Goal: Information Seeking & Learning: Compare options

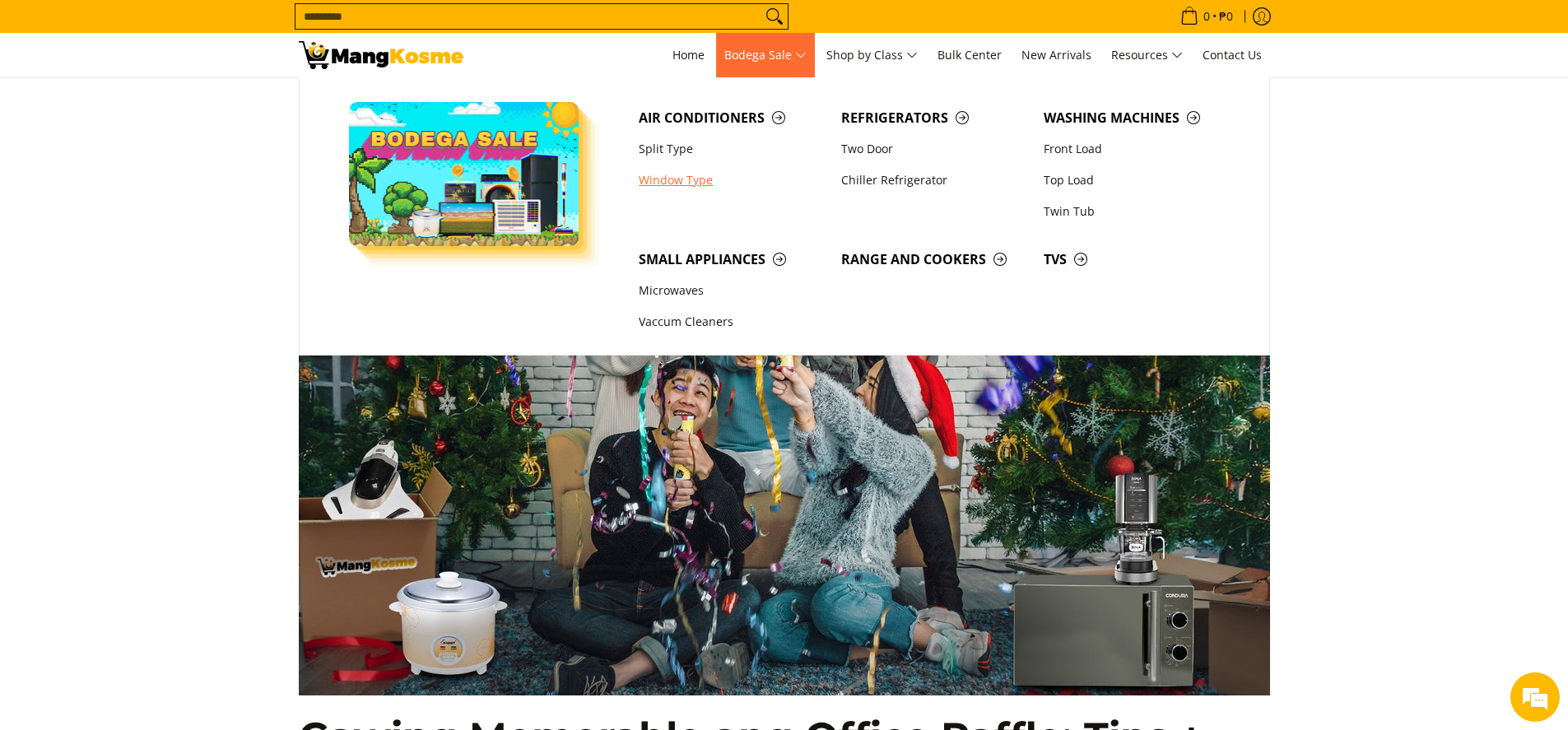
click at [705, 179] on link "Window Type" at bounding box center [731, 180] width 202 height 31
click at [706, 181] on link "Window Type" at bounding box center [731, 180] width 202 height 31
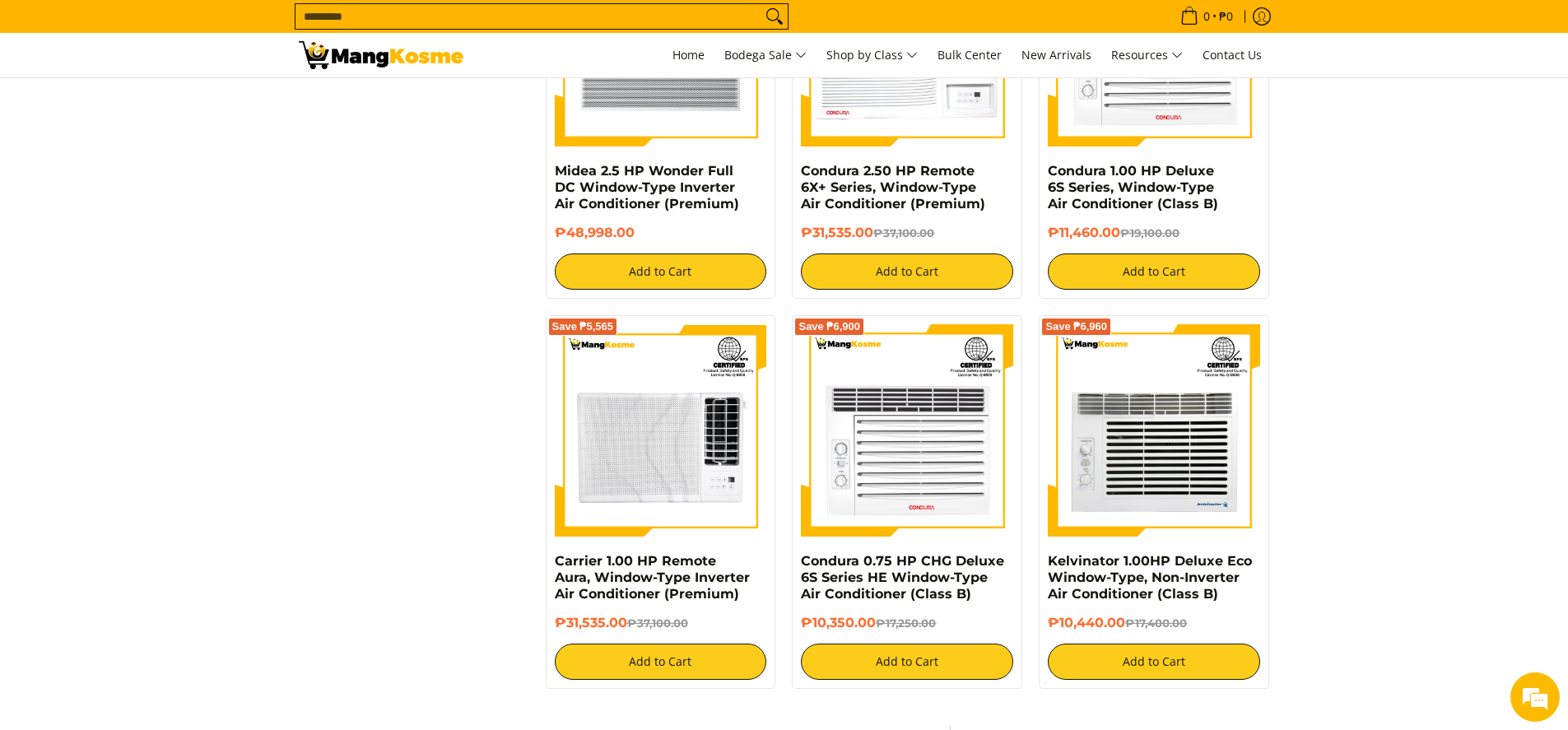
scroll to position [2962, 0]
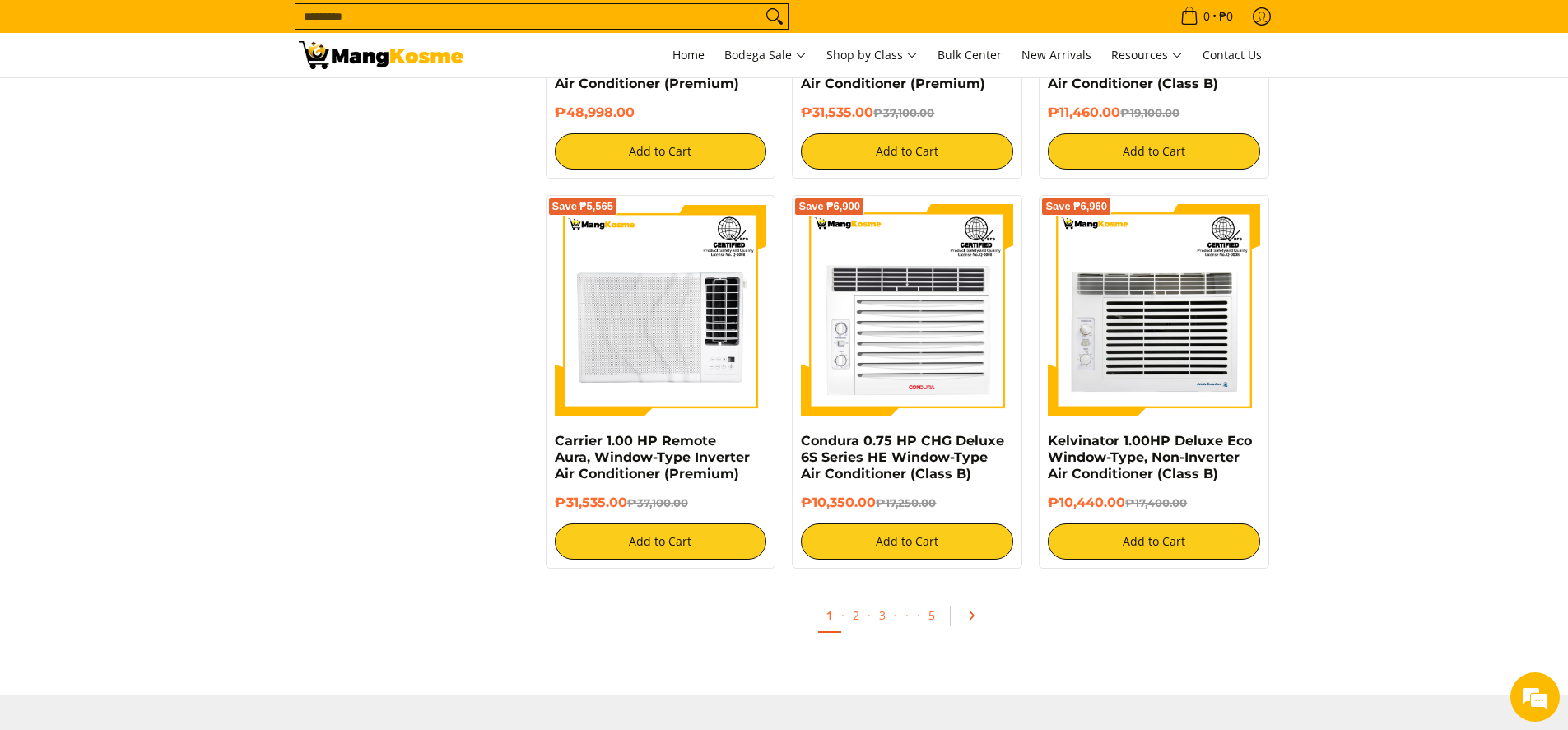
click at [972, 615] on icon "Pagination" at bounding box center [972, 616] width 4 height 7
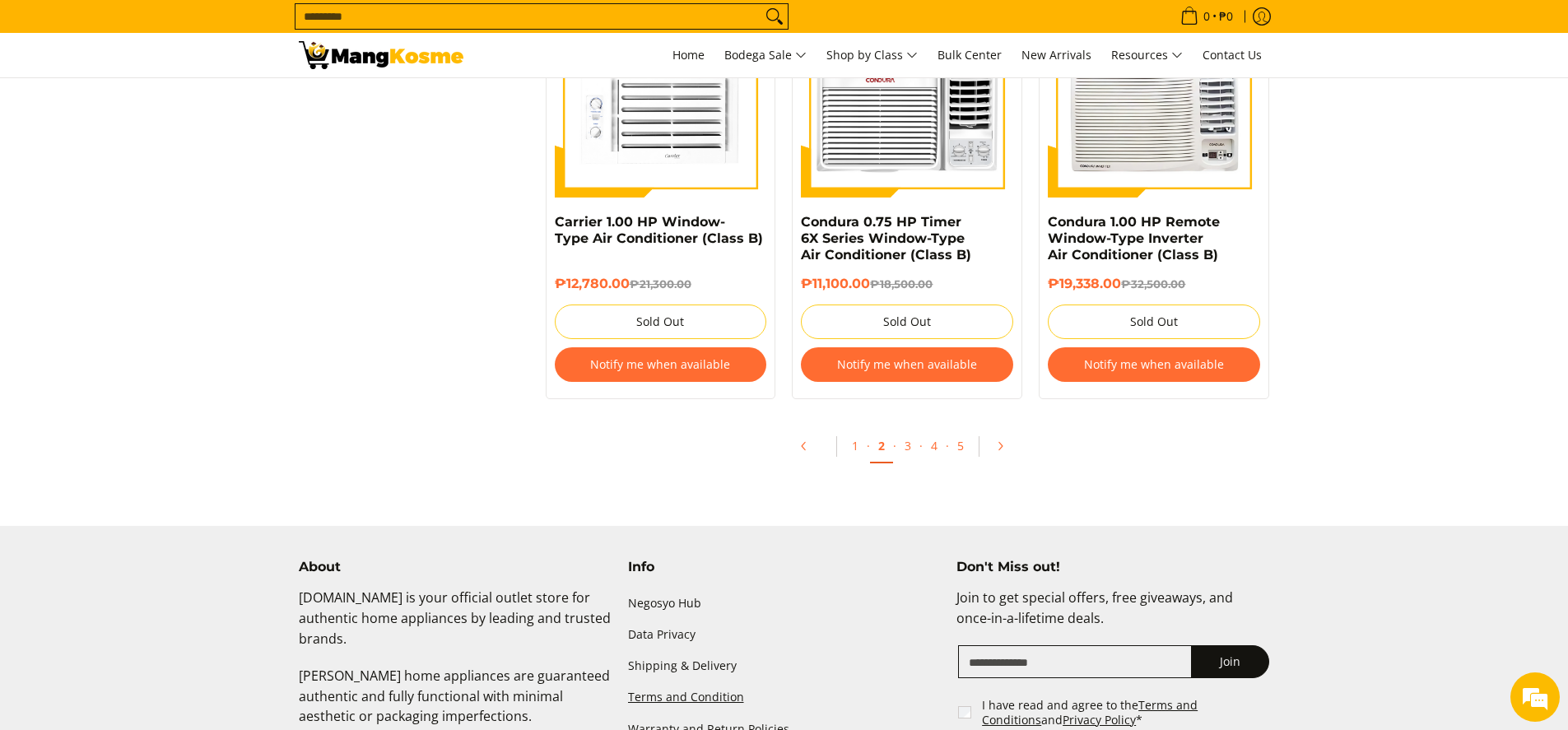
scroll to position [3456, 0]
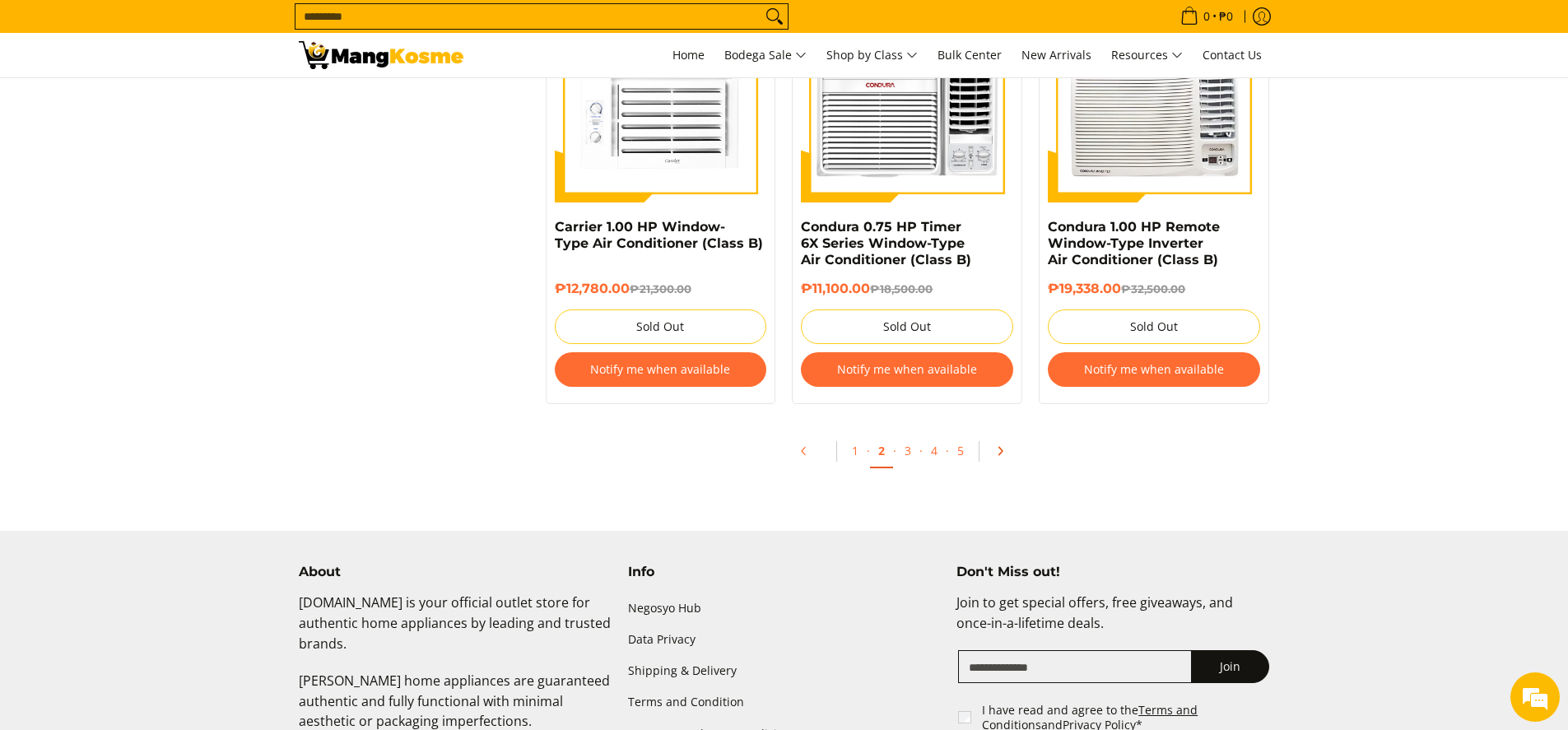
click at [1000, 450] on icon "Pagination" at bounding box center [1001, 451] width 4 height 7
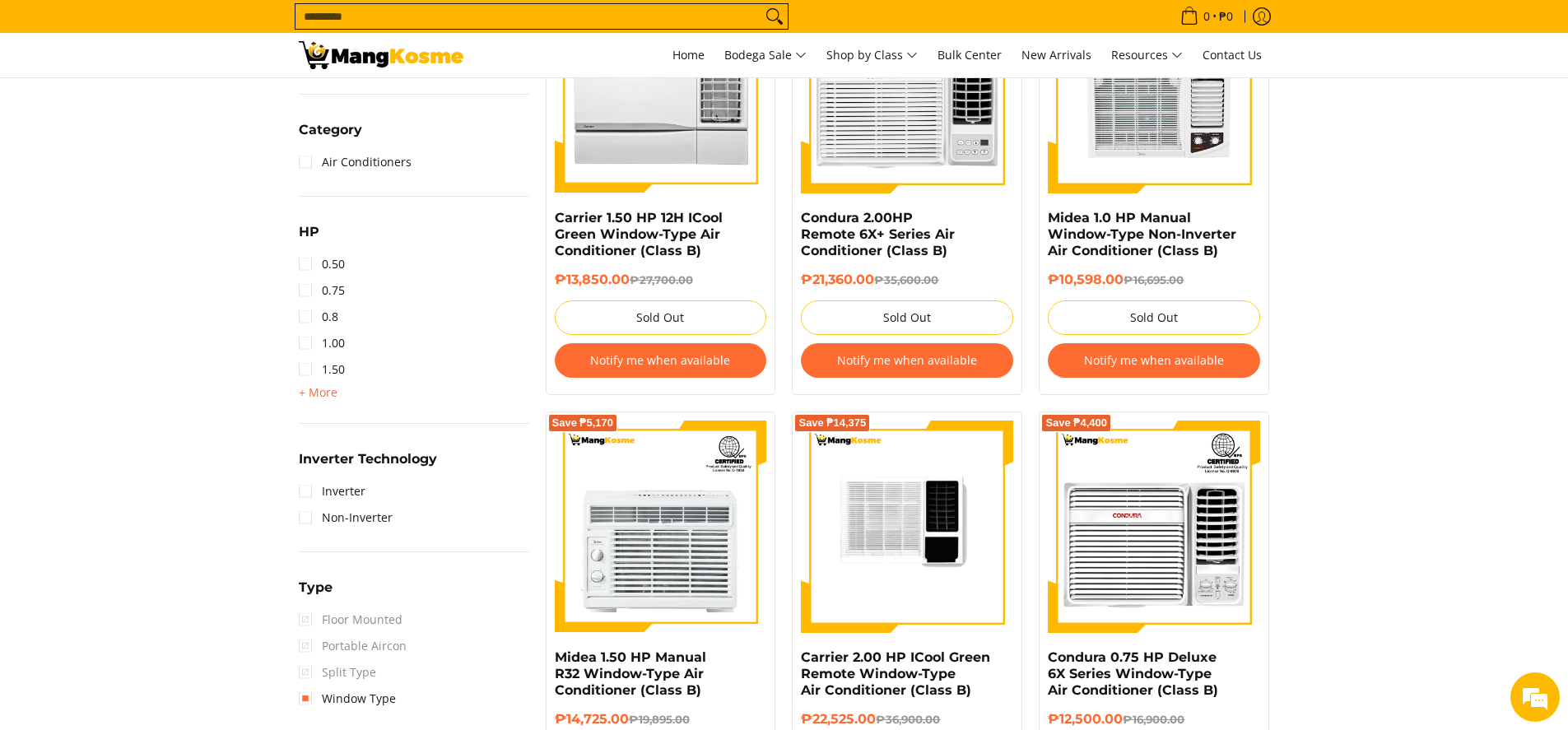
scroll to position [823, 0]
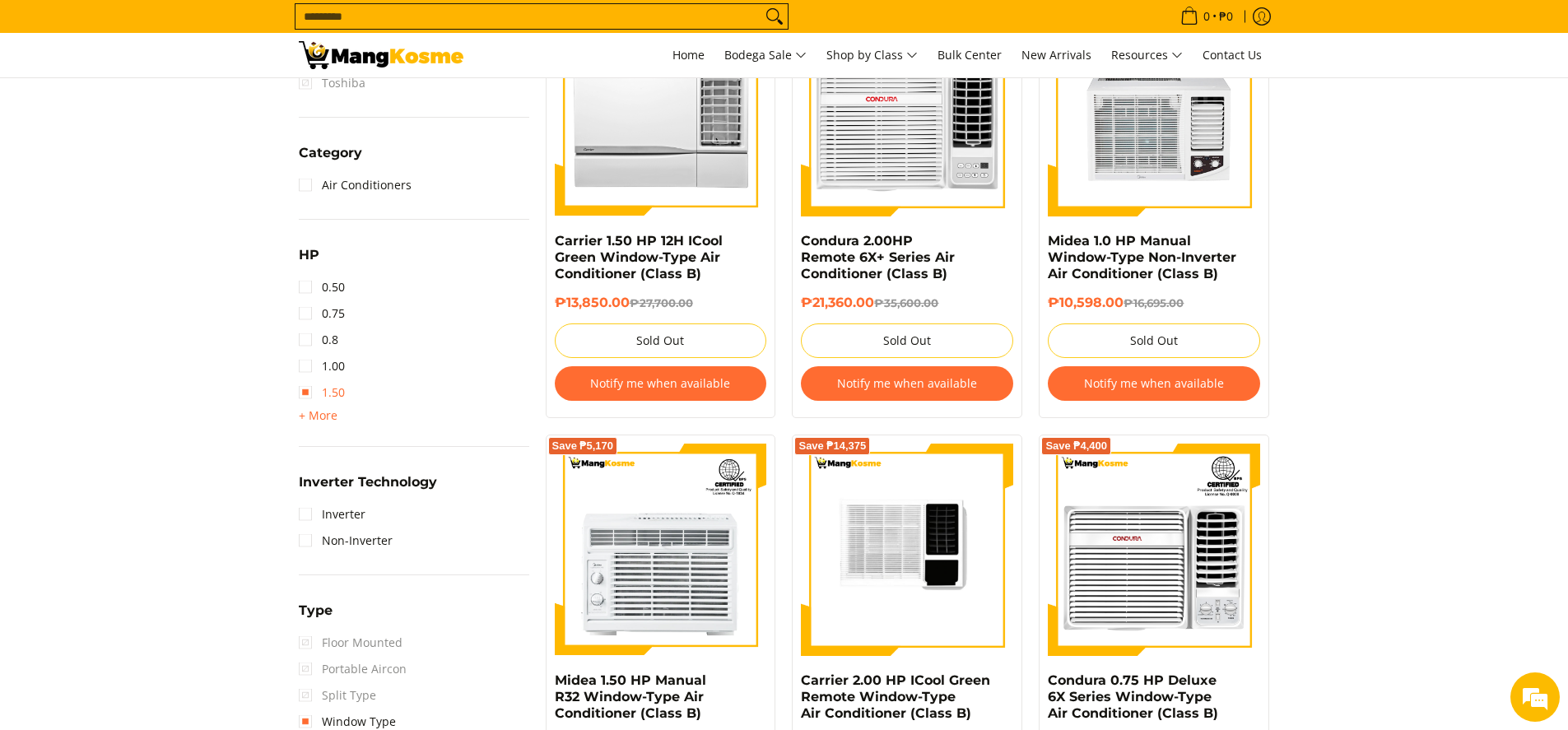
click at [308, 400] on link "1.50" at bounding box center [322, 392] width 46 height 27
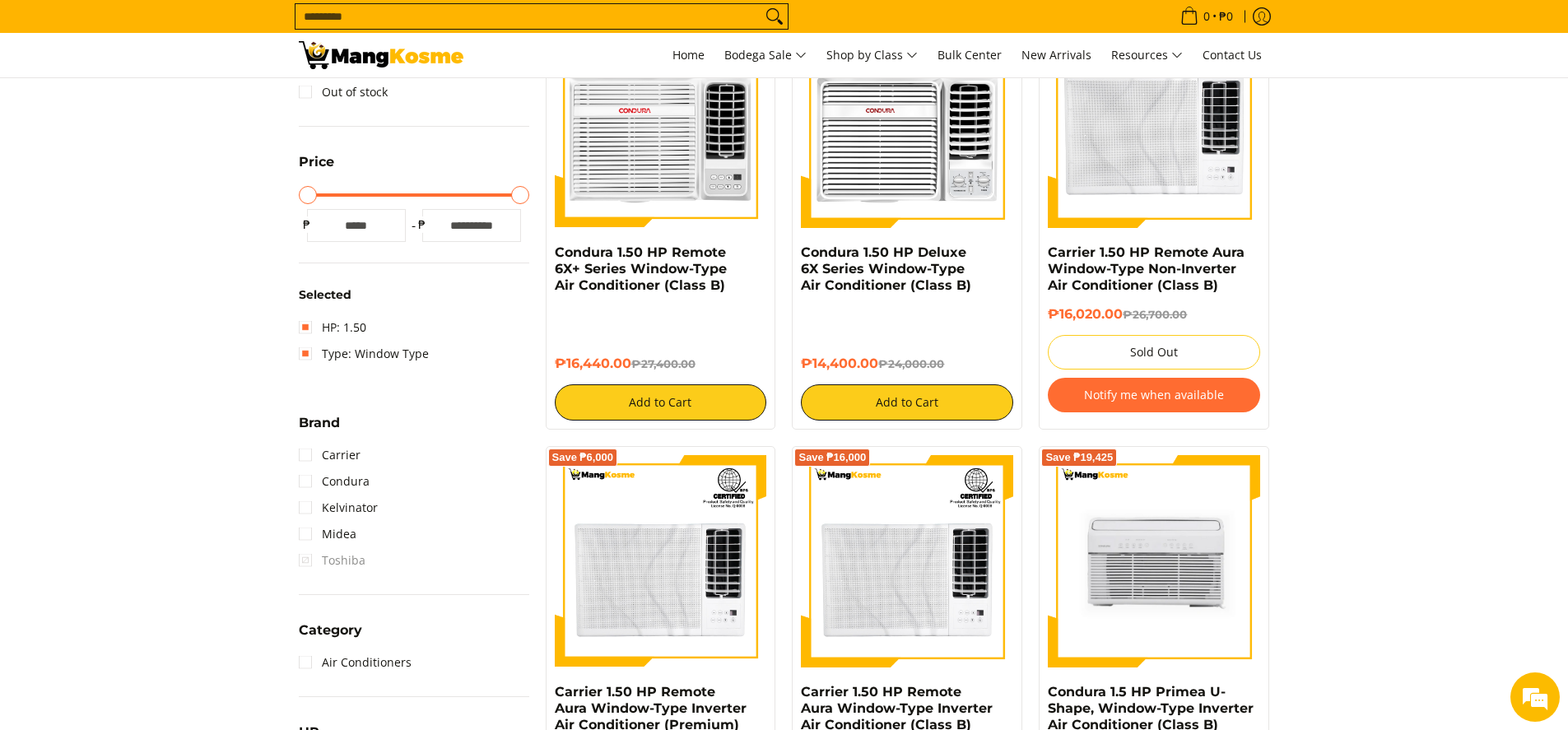
scroll to position [411, 0]
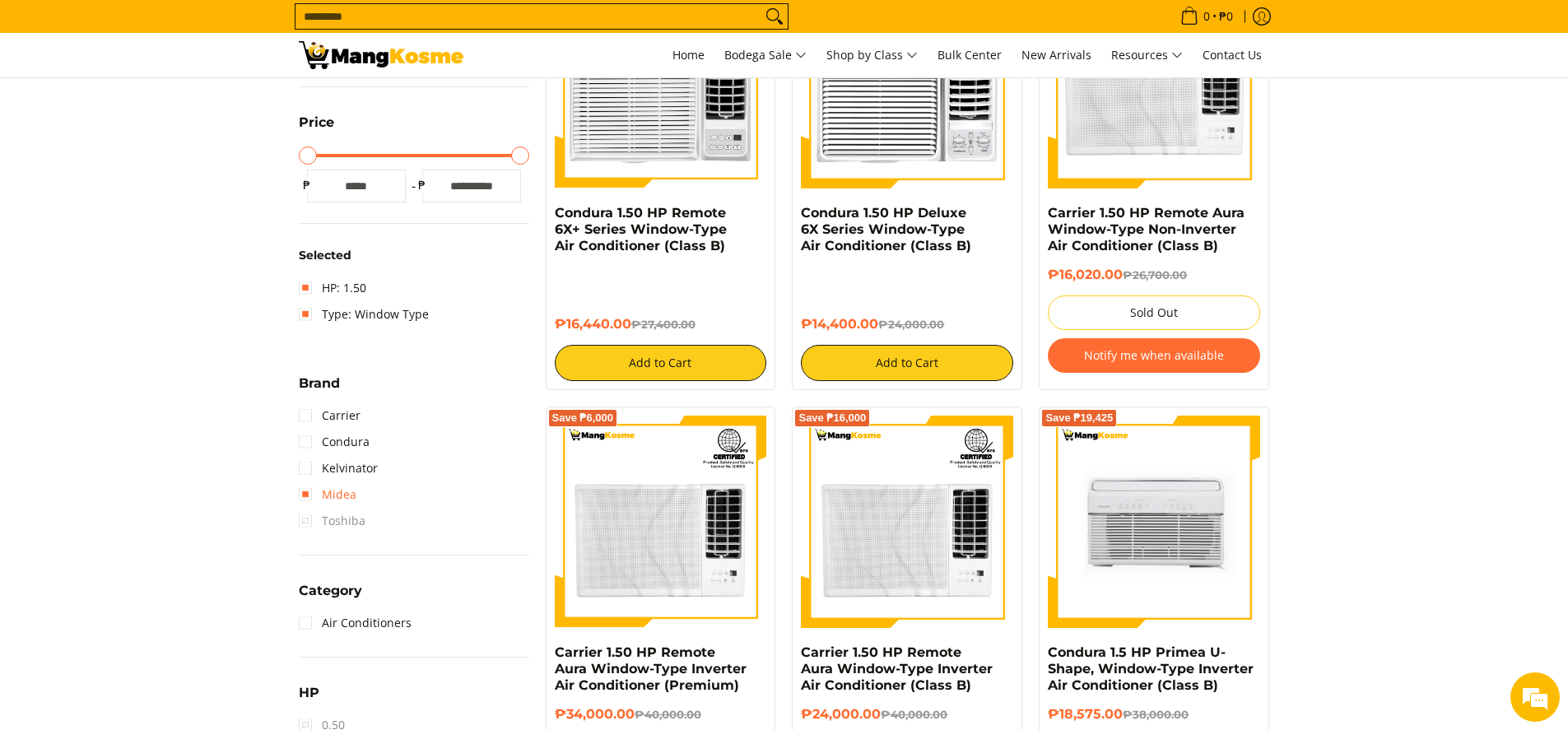
click at [303, 498] on link "Midea" at bounding box center [327, 495] width 58 height 27
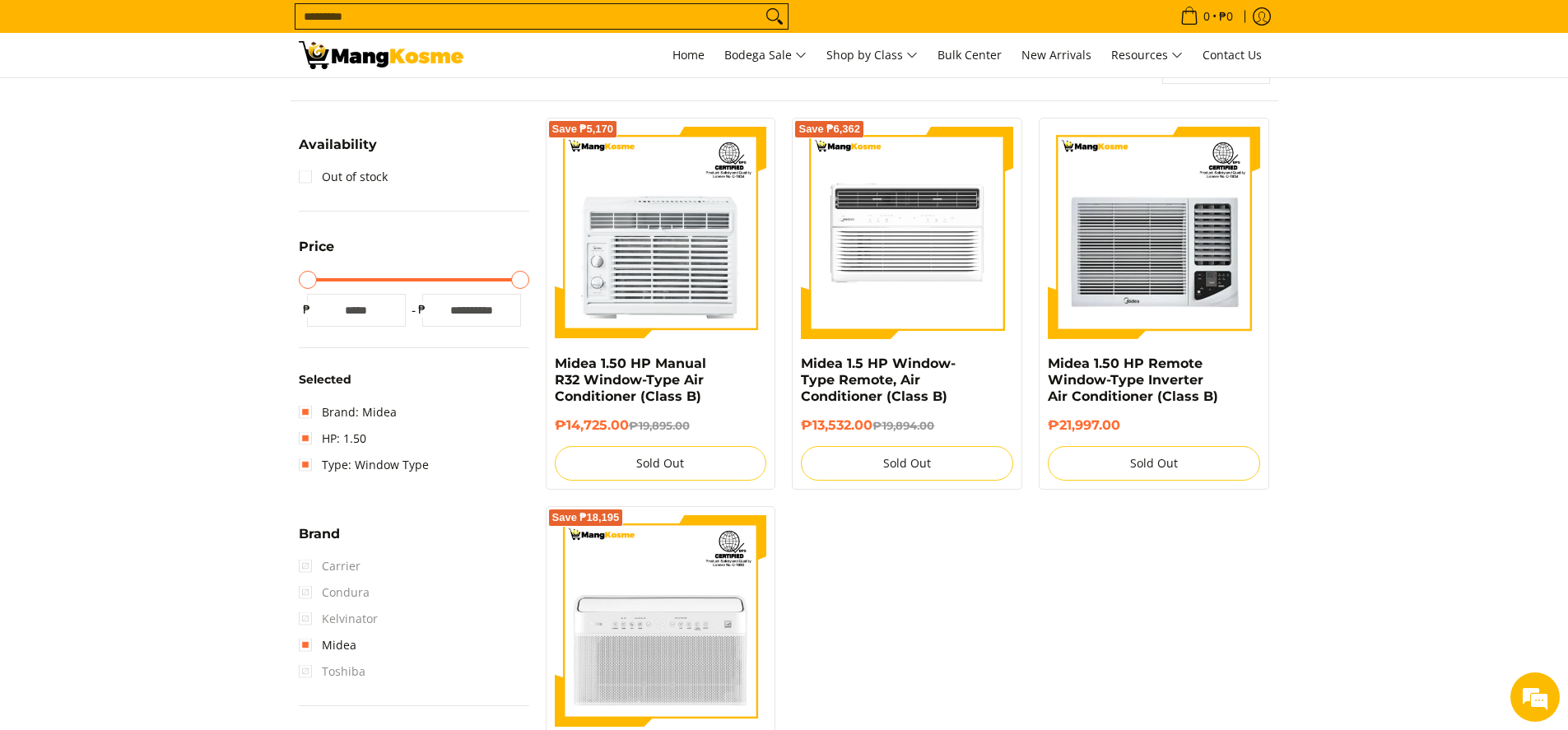
scroll to position [232, 0]
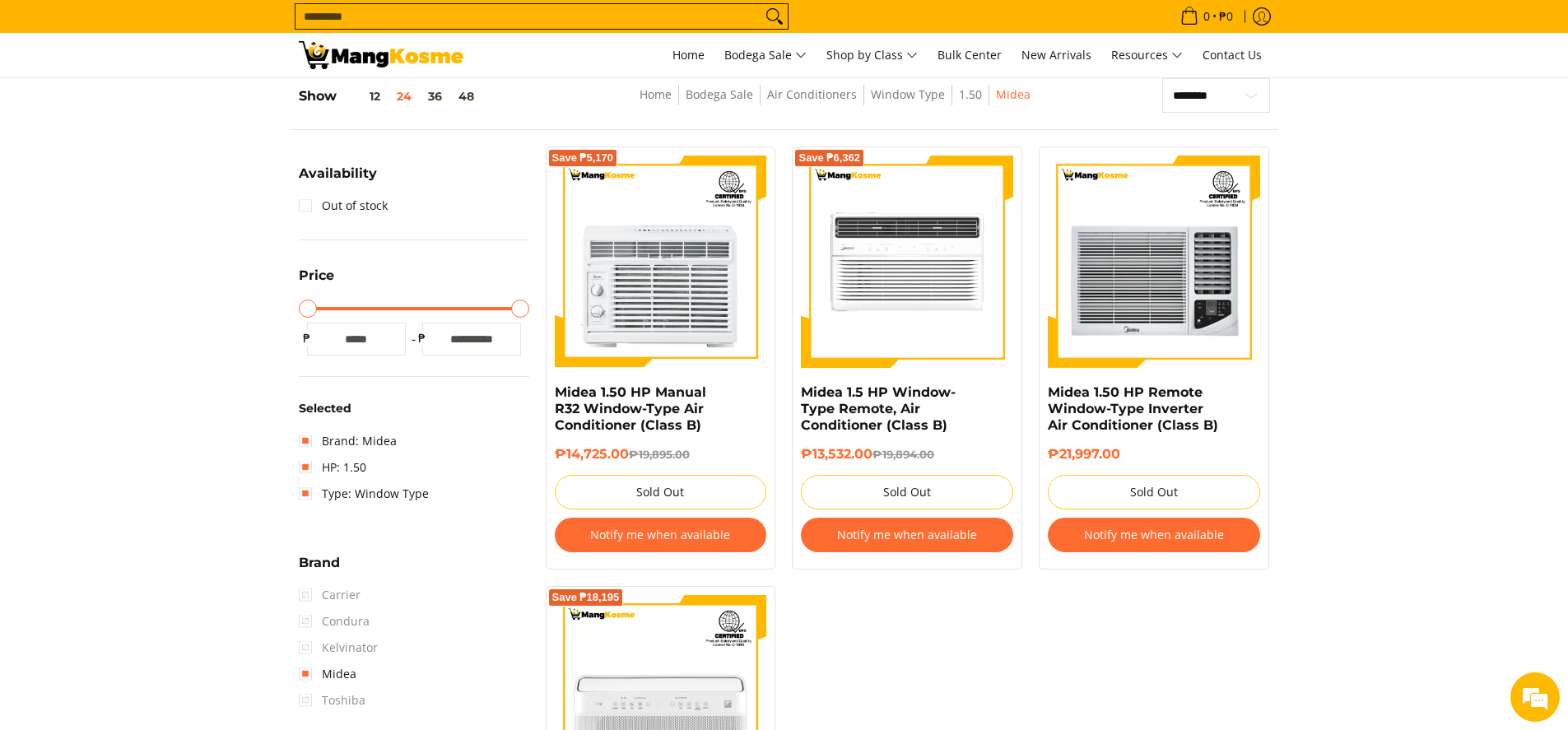
click at [302, 595] on span "Carrier" at bounding box center [329, 595] width 62 height 27
click at [308, 674] on link "Midea" at bounding box center [327, 674] width 58 height 27
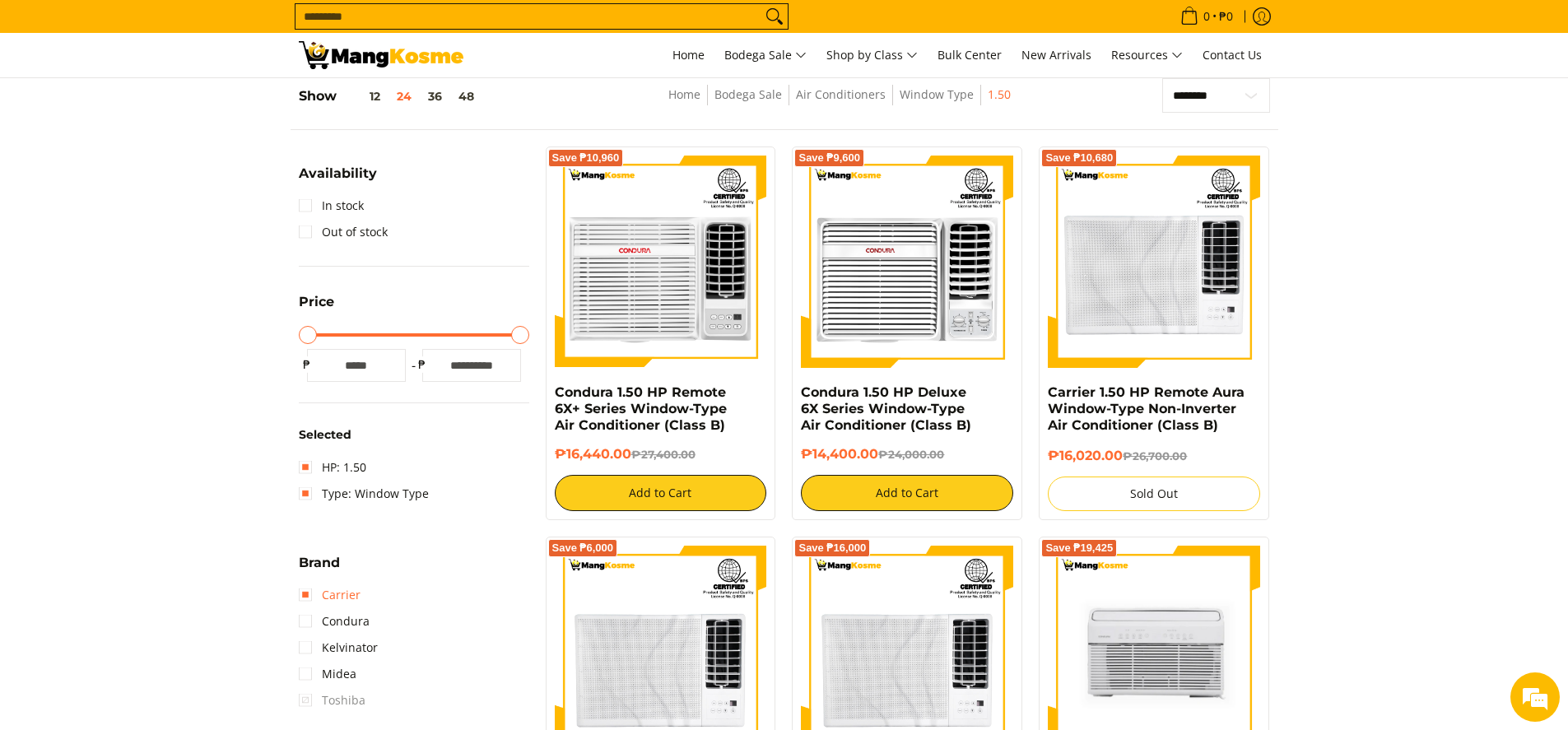
click at [309, 595] on link "Carrier" at bounding box center [329, 595] width 62 height 27
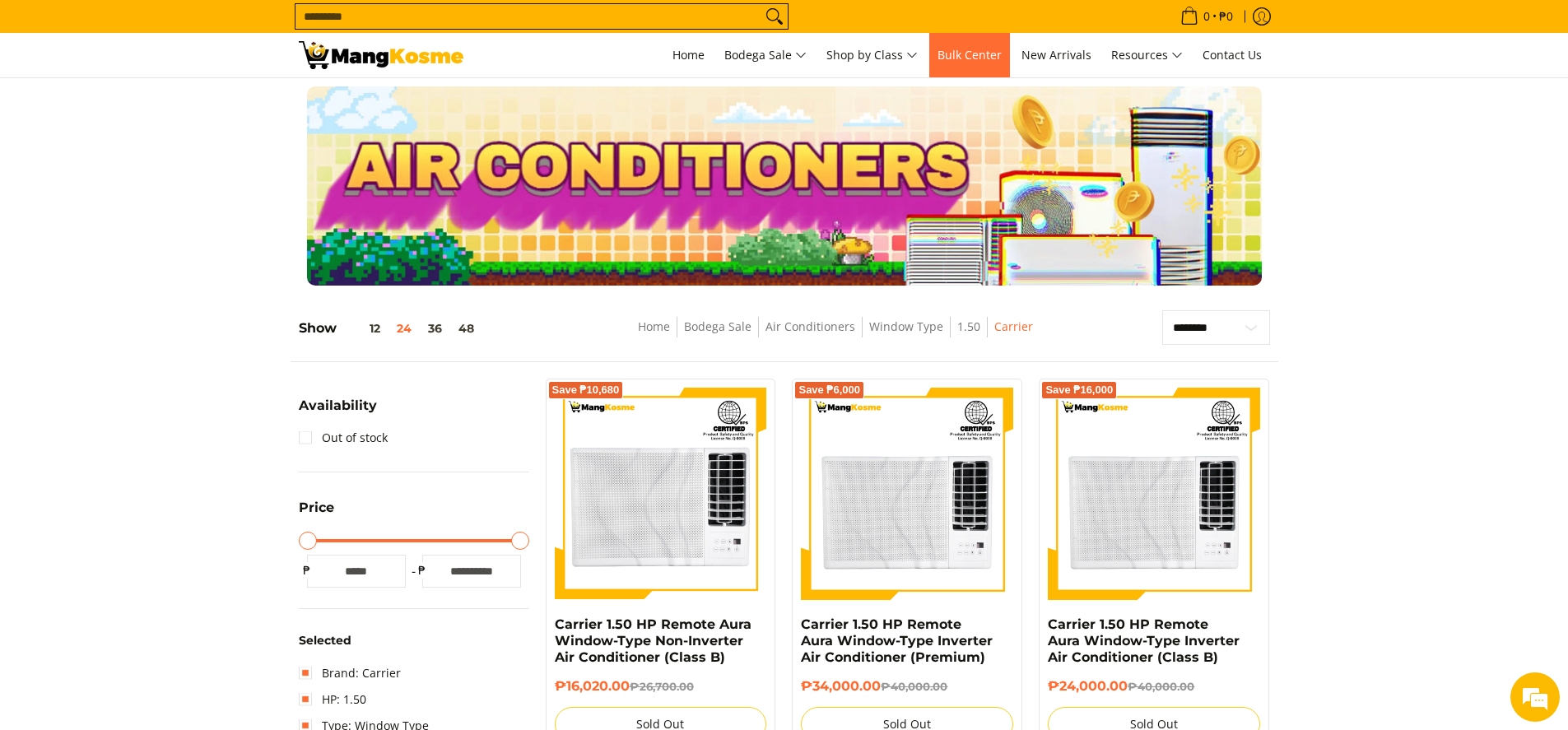
click at [985, 63] on link "Bulk Center" at bounding box center [970, 55] width 80 height 45
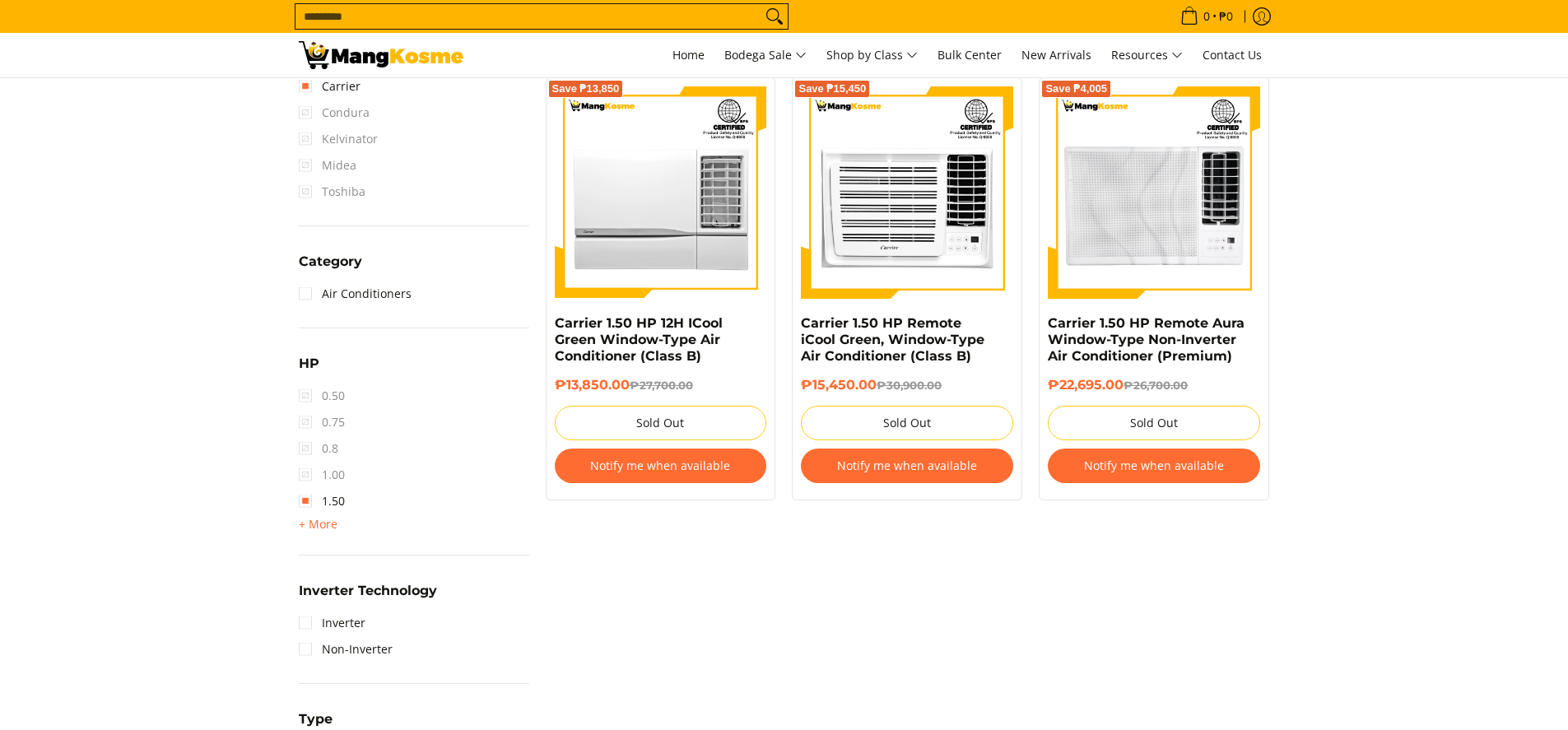
scroll to position [658, 0]
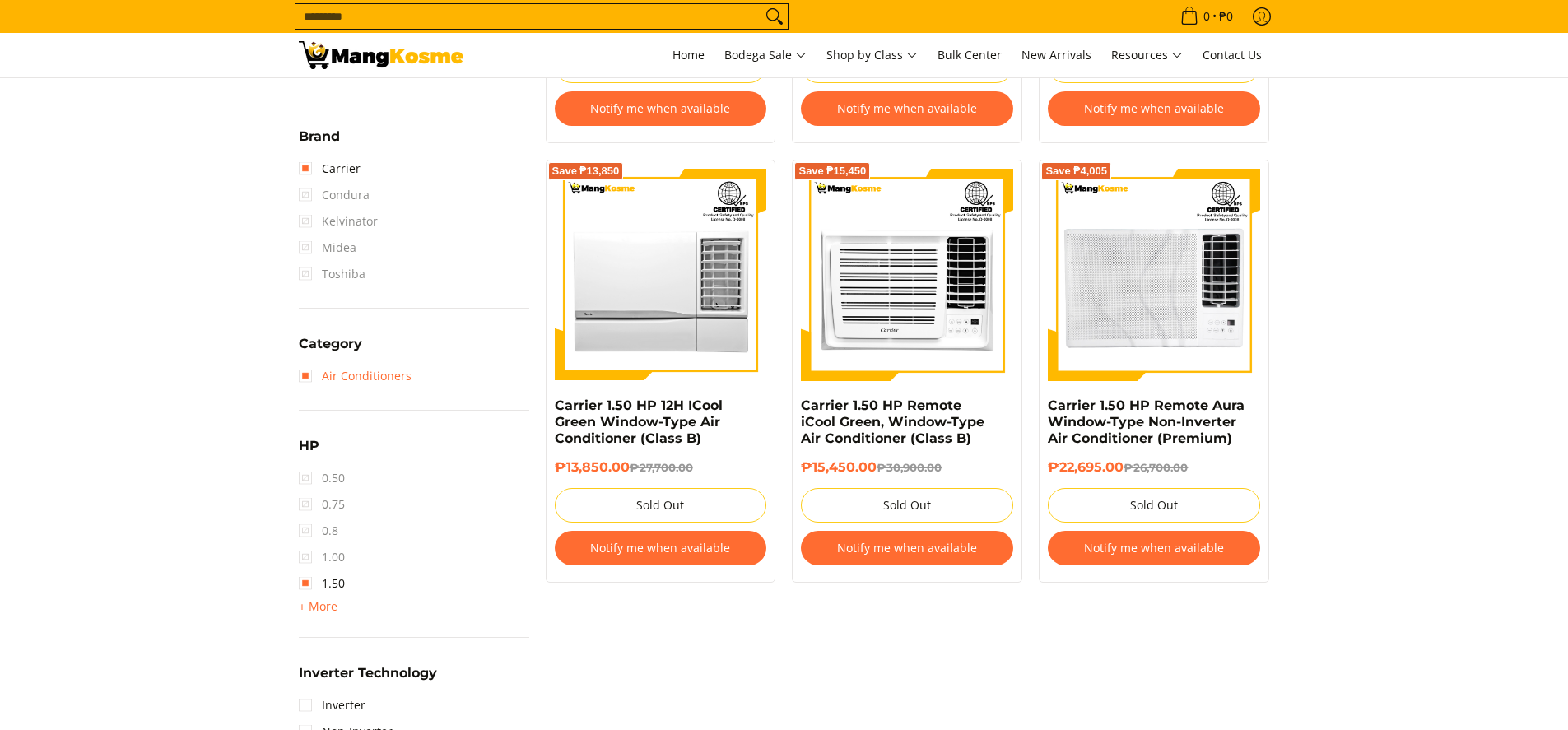
click at [305, 379] on link "Air Conditioners" at bounding box center [355, 376] width 112 height 27
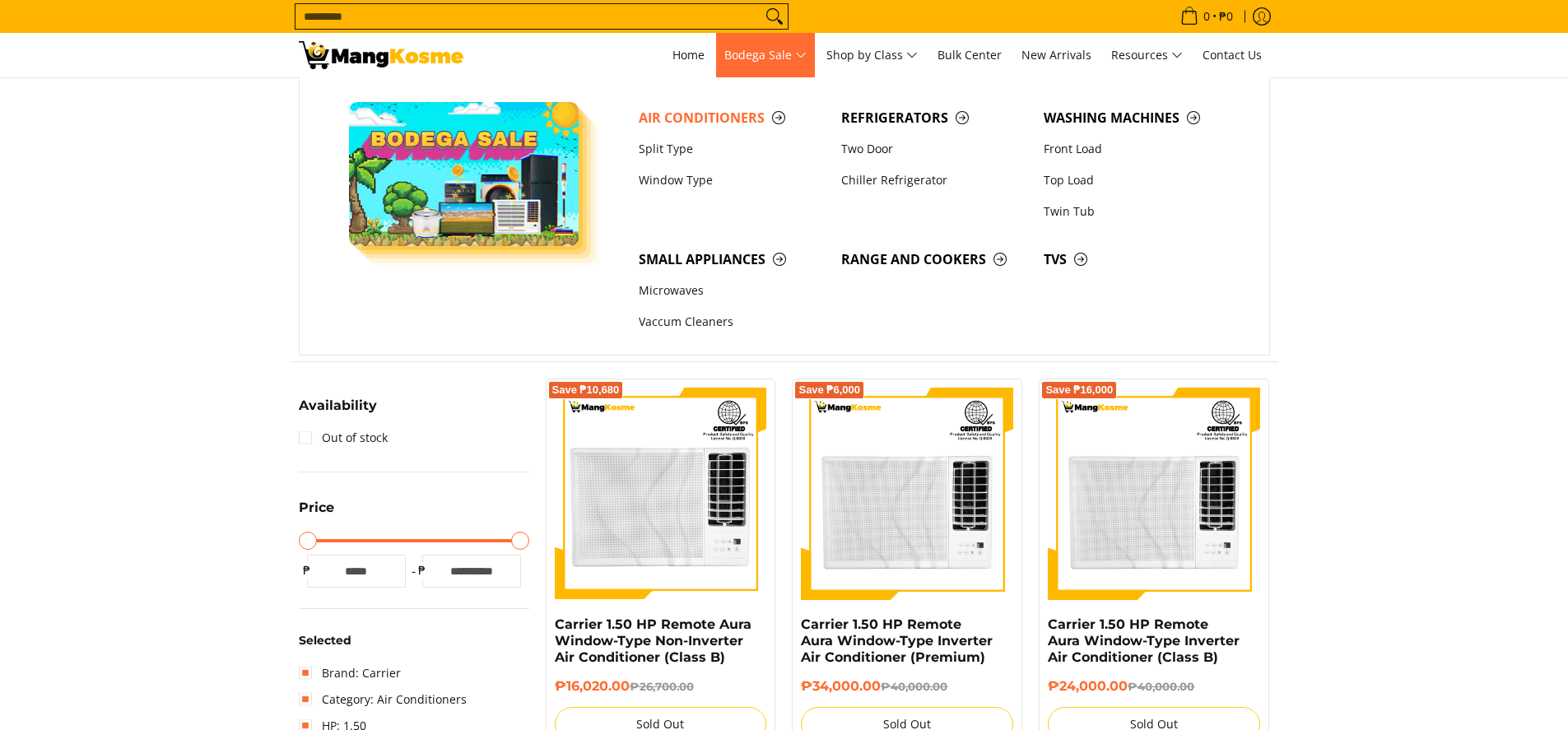
click at [789, 55] on span "Bodega Sale" at bounding box center [765, 55] width 82 height 21
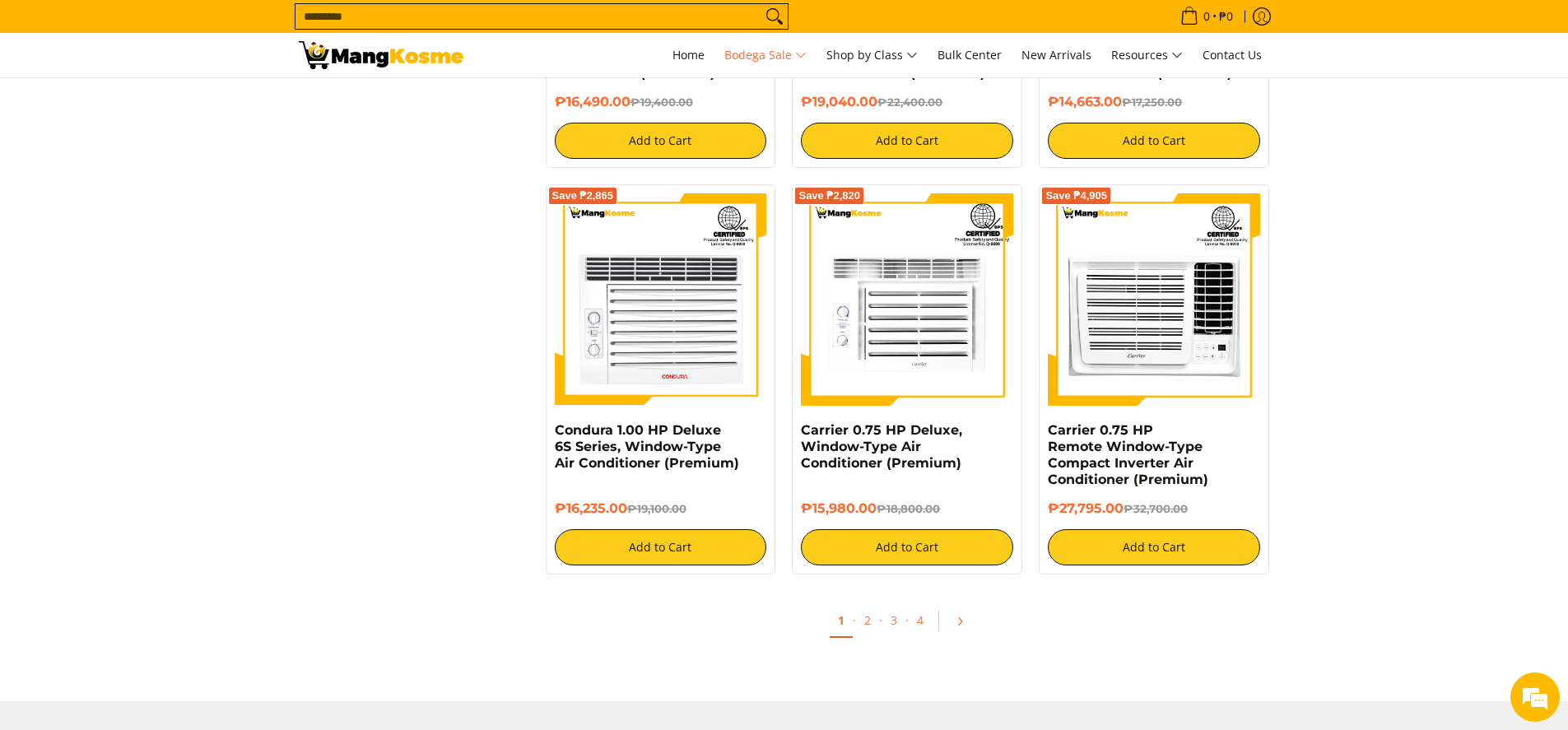
scroll to position [3209, 0]
click at [956, 622] on icon "Pagination" at bounding box center [960, 621] width 12 height 12
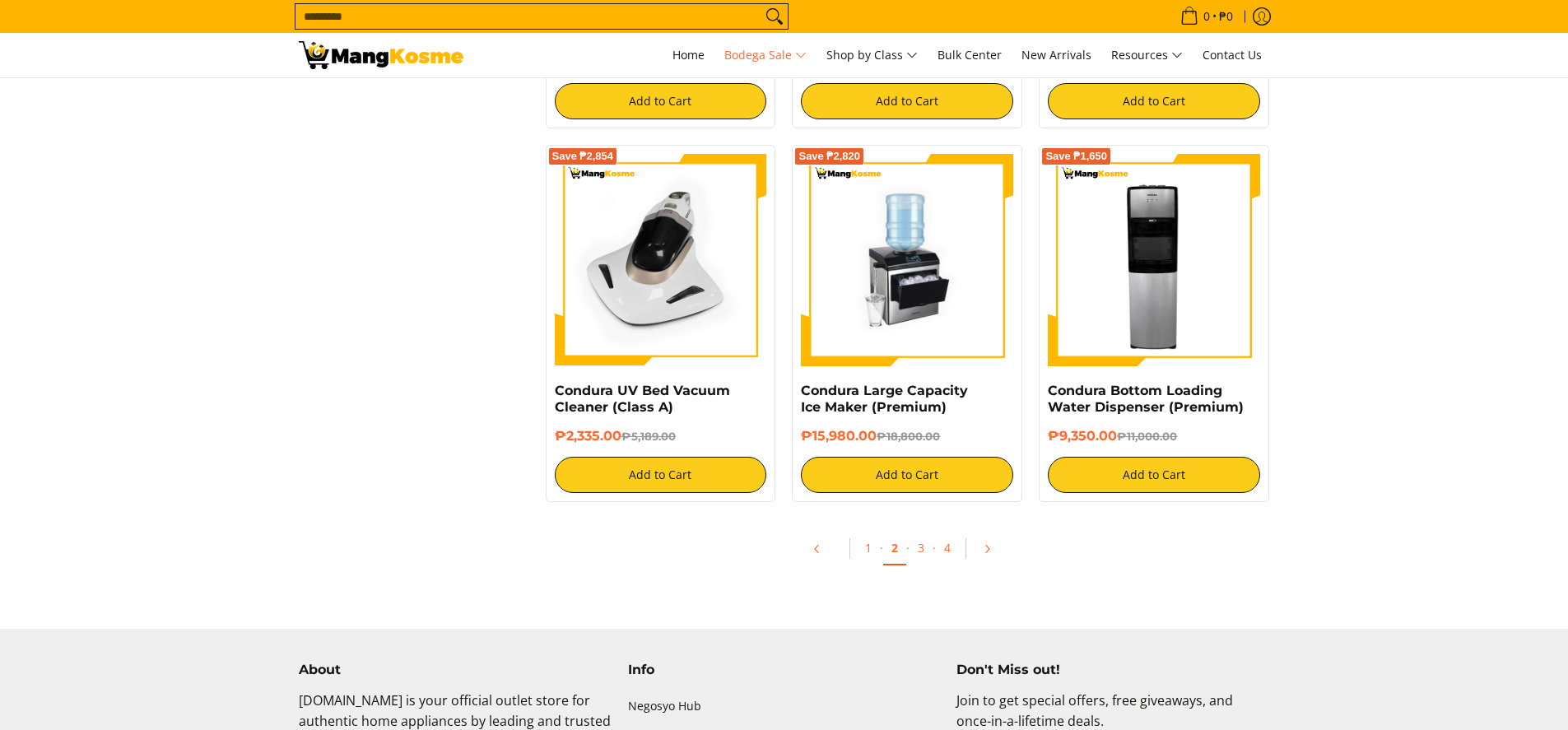
scroll to position [3291, 0]
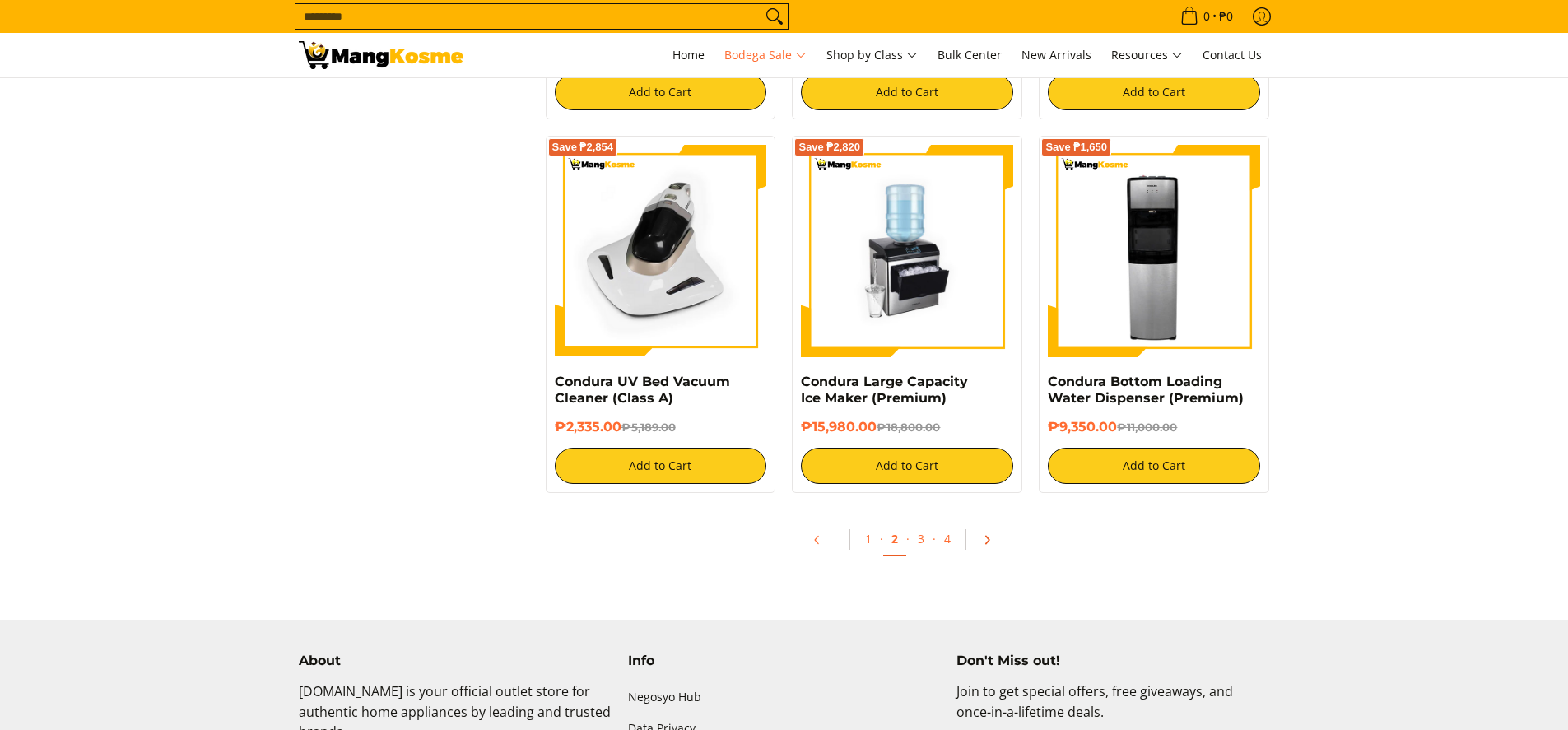
click at [993, 540] on link "Pagination" at bounding box center [993, 539] width 39 height 28
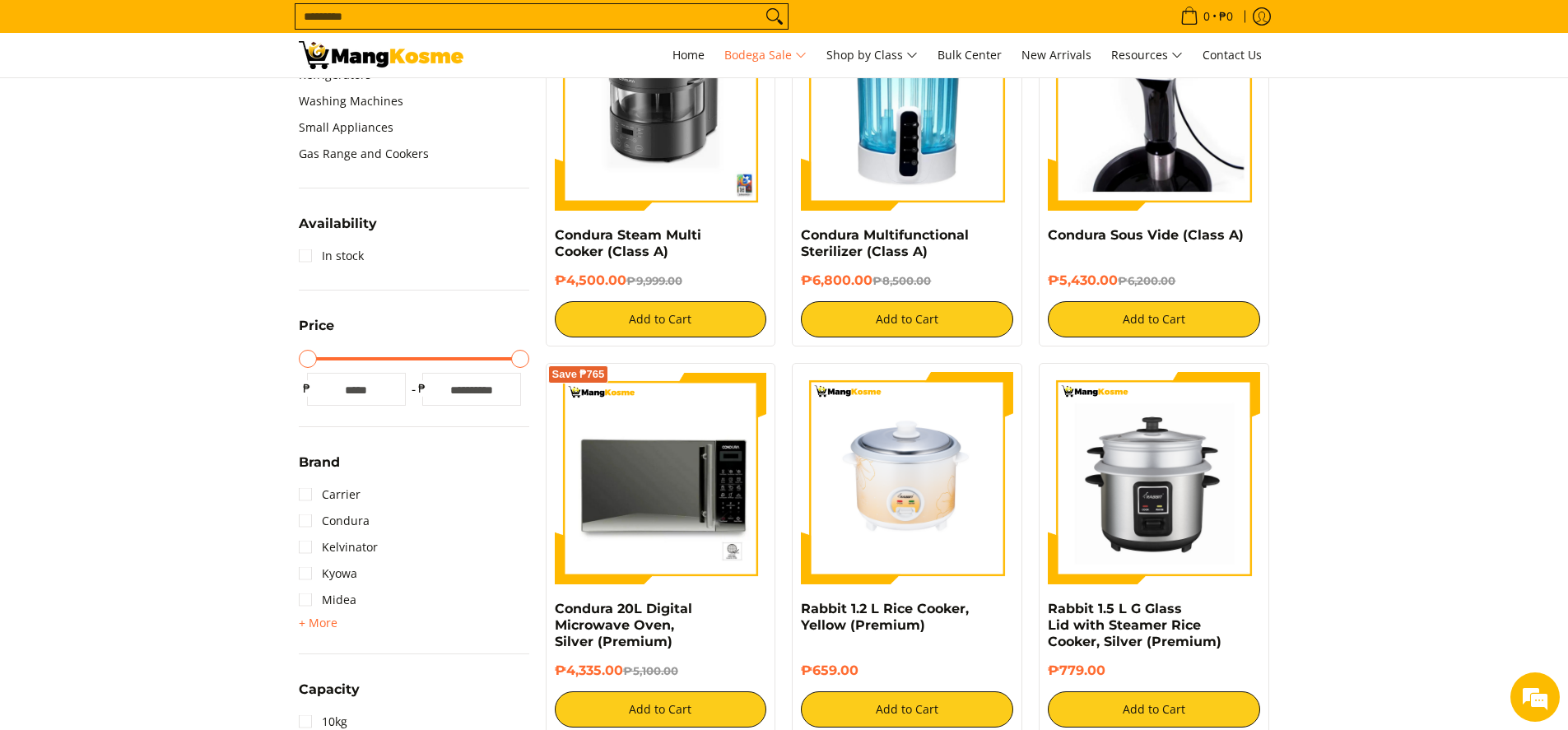
scroll to position [901, 0]
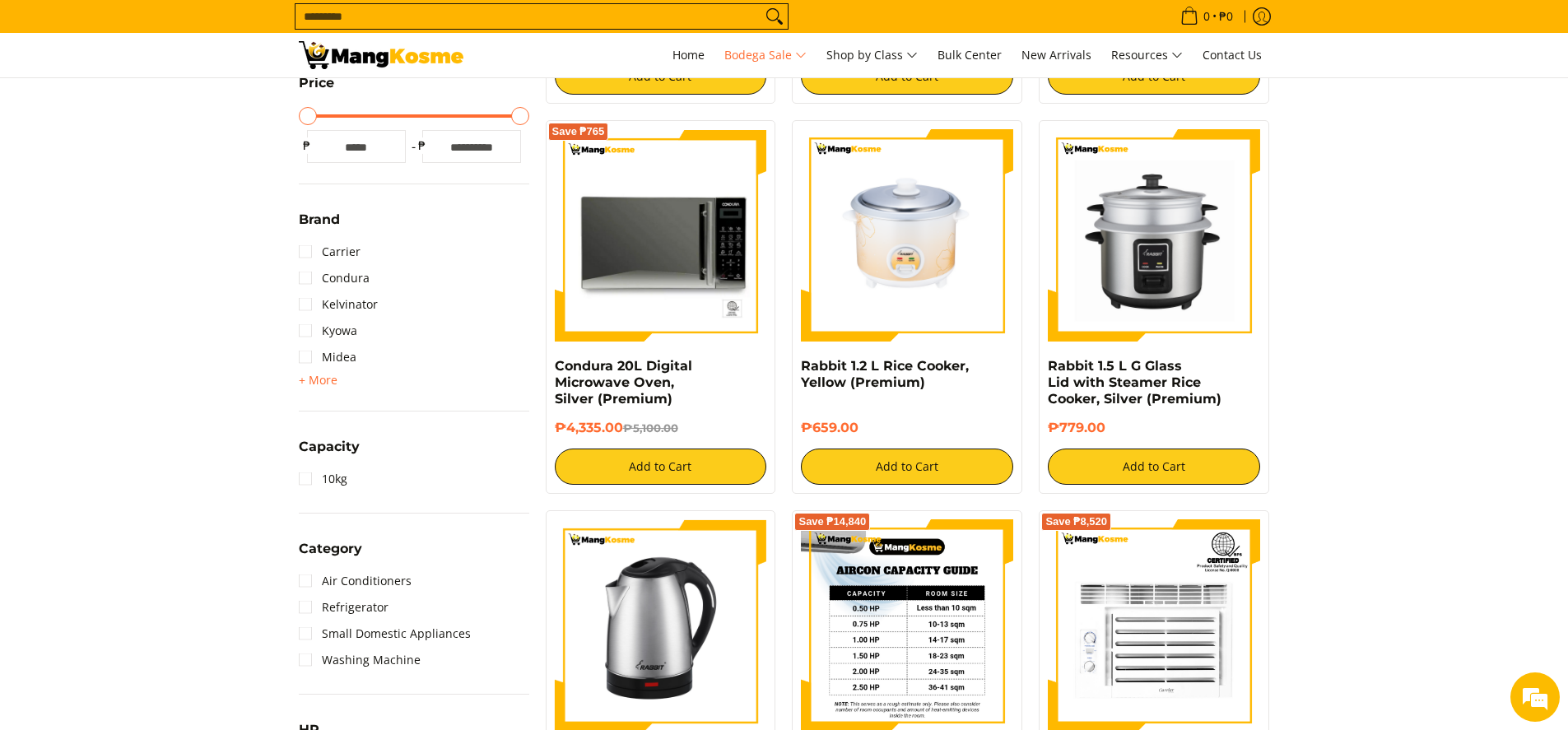
click at [944, 519] on img at bounding box center [907, 625] width 212 height 212
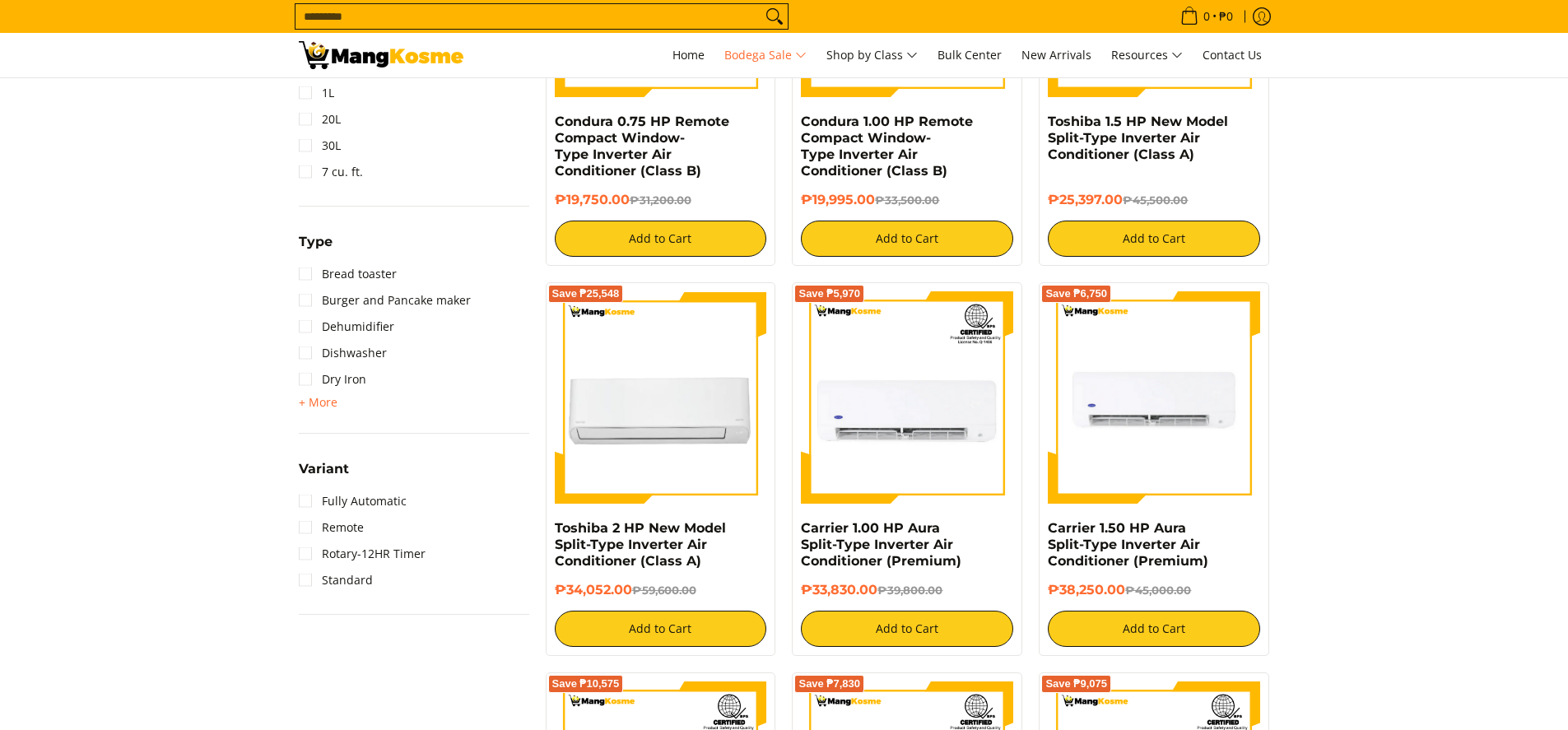
scroll to position [2464, 0]
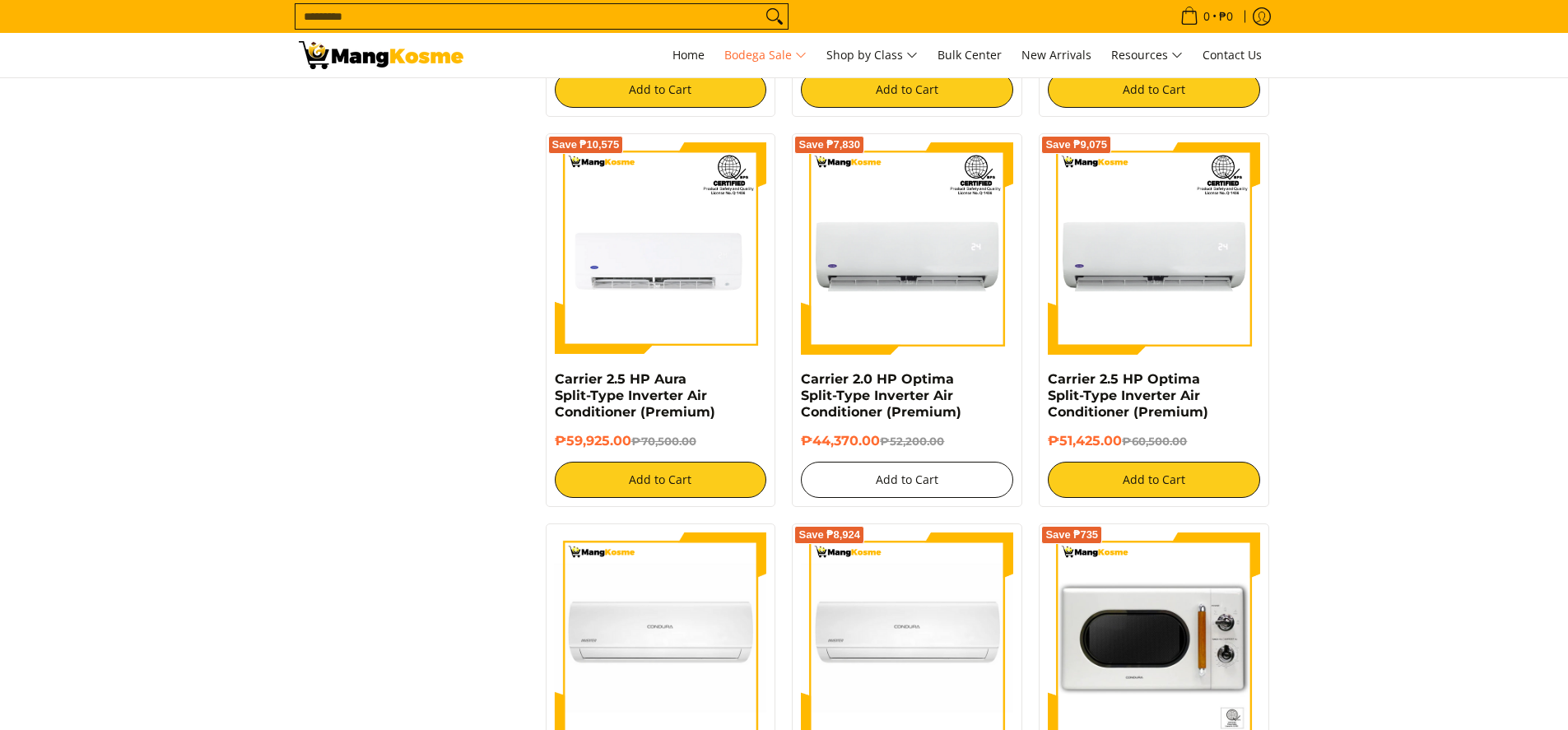
click at [989, 439] on h6 "₱44,370.00 ₱52,200.00" at bounding box center [907, 440] width 212 height 16
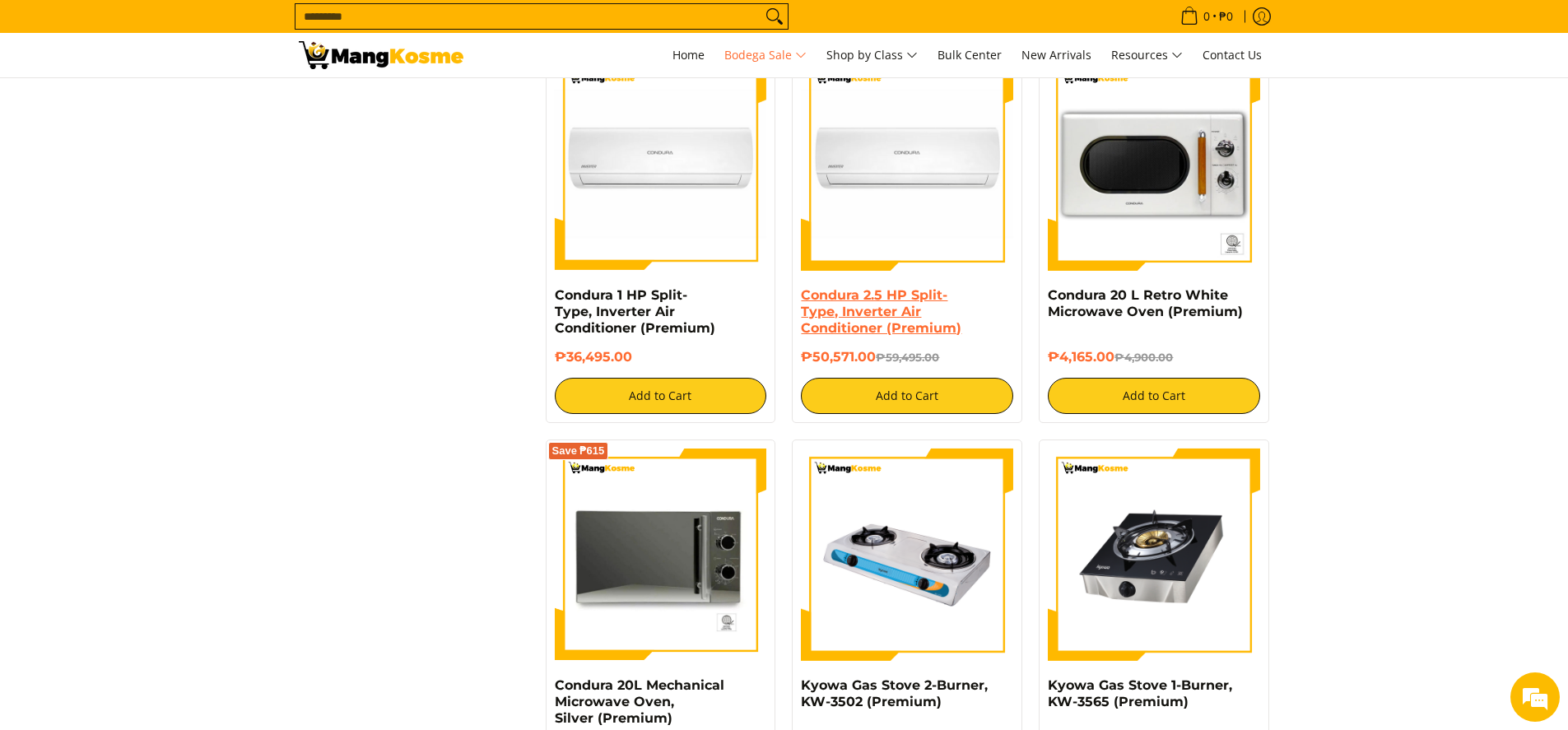
scroll to position [3197, 0]
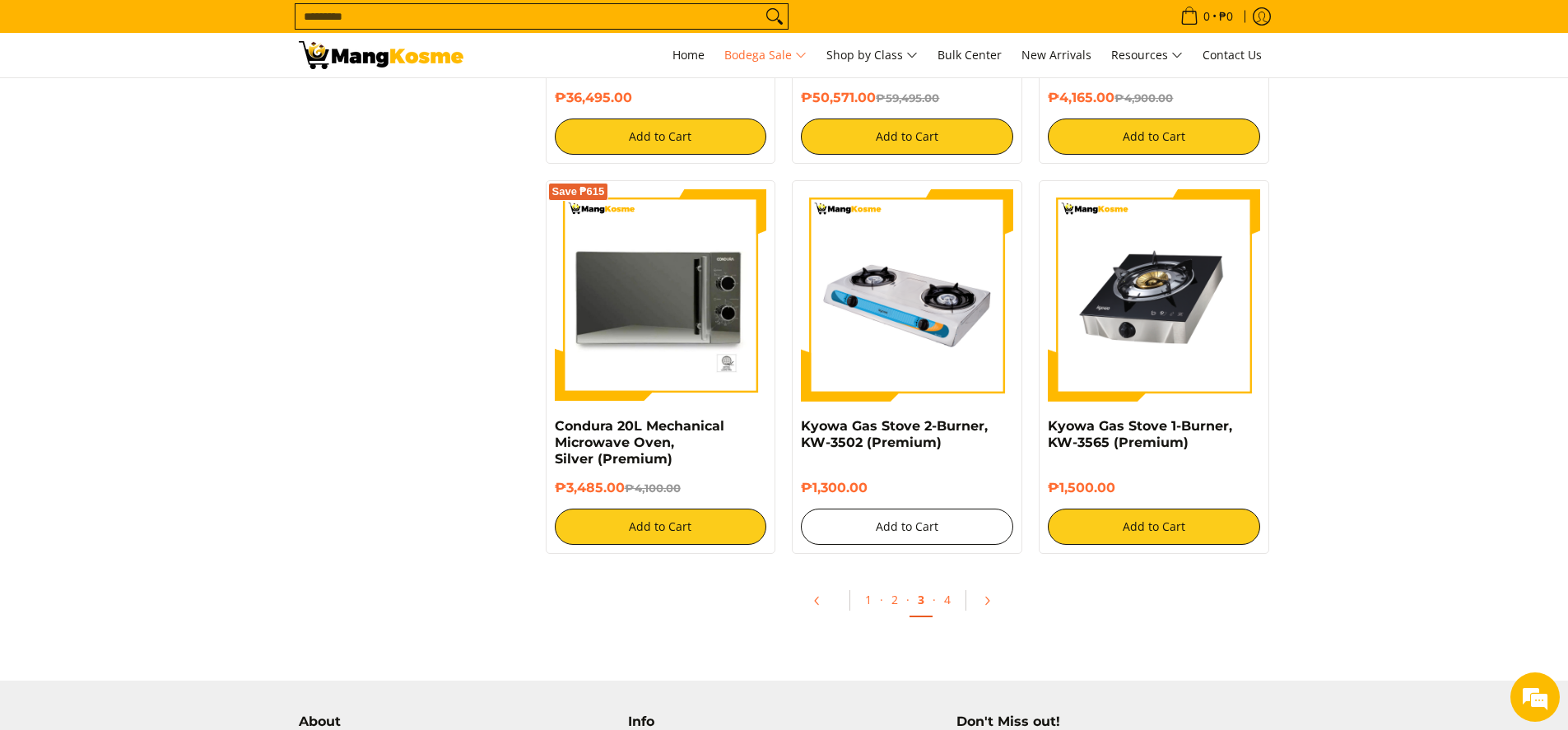
click at [988, 519] on button "Add to Cart" at bounding box center [907, 526] width 212 height 37
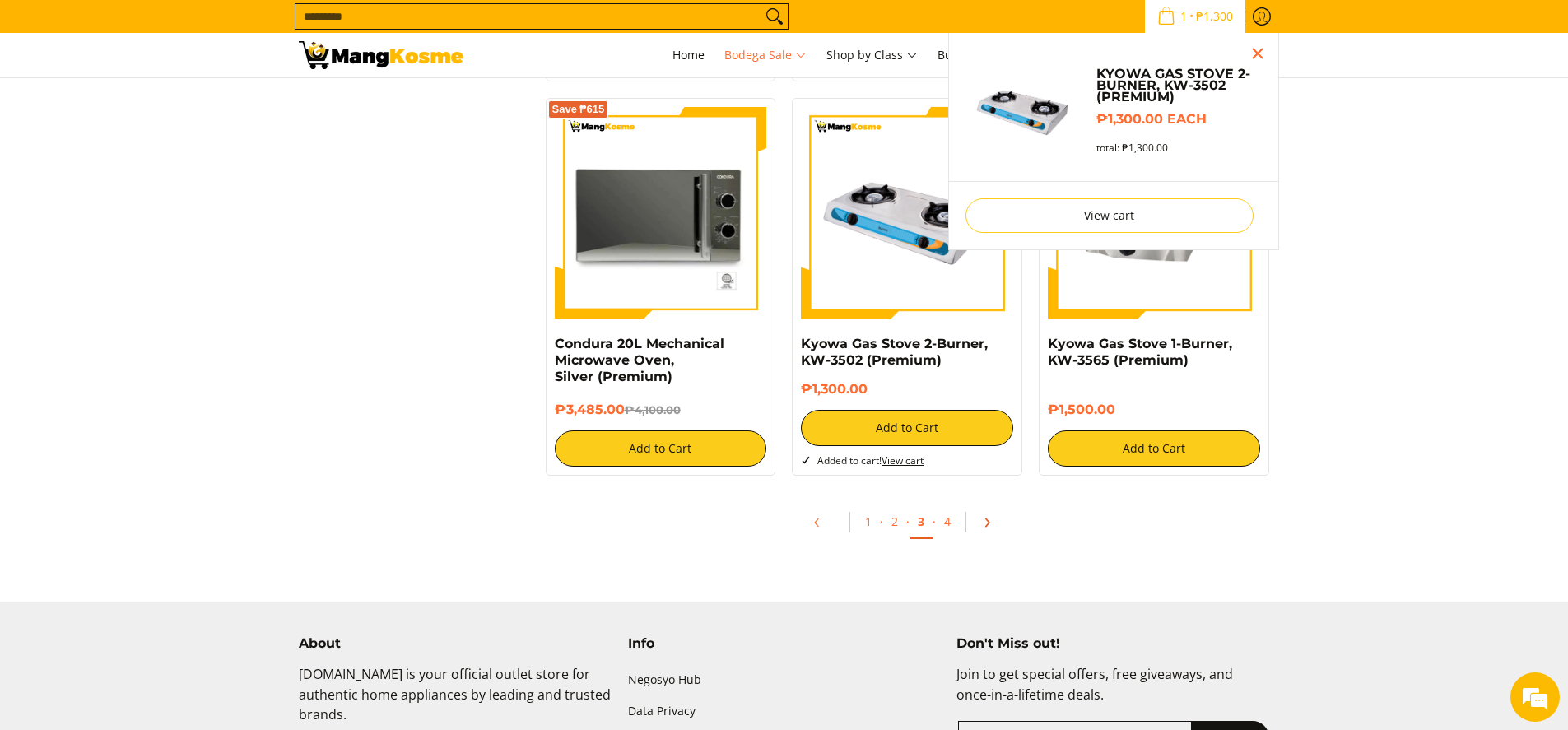
click at [983, 521] on icon "Pagination" at bounding box center [986, 522] width 12 height 12
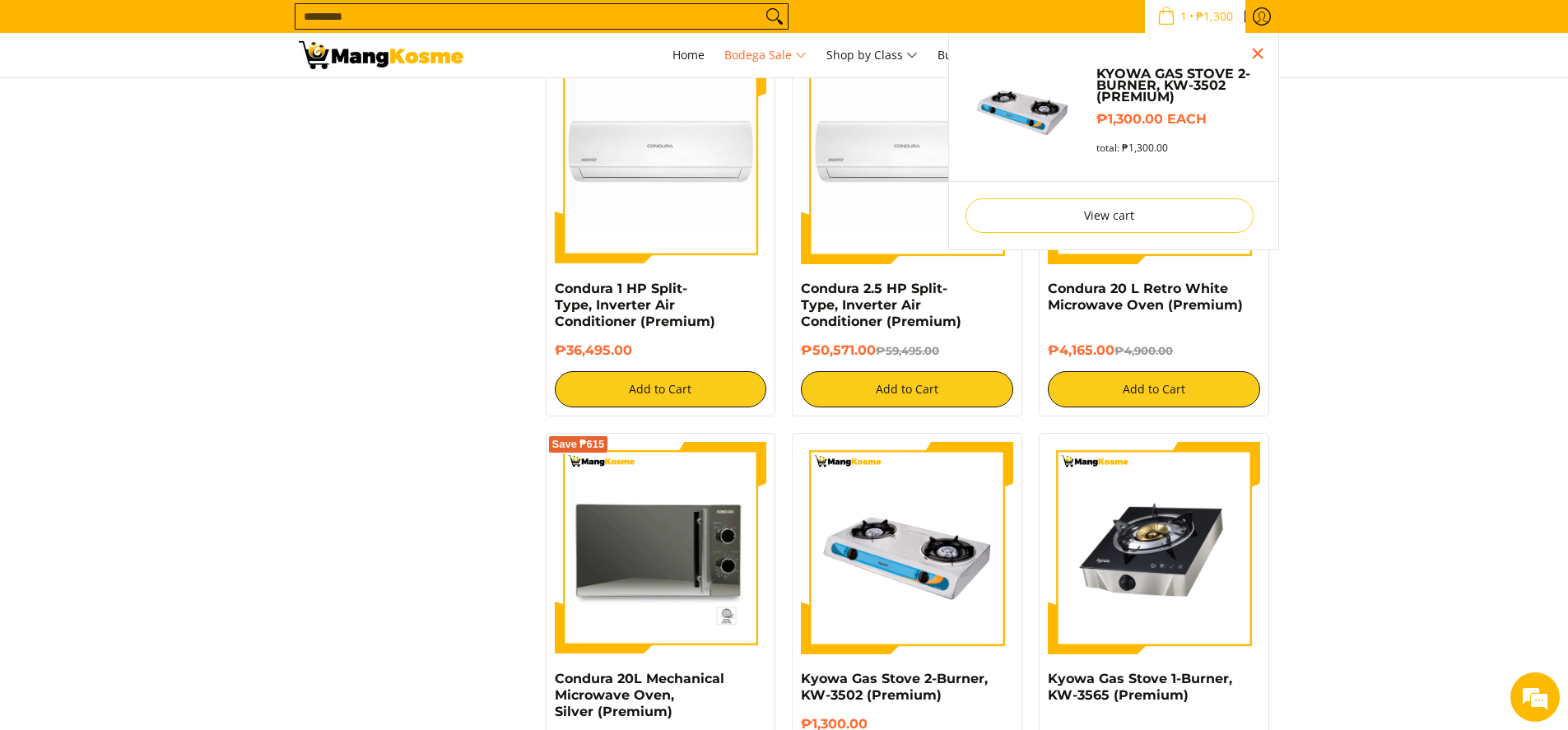
scroll to position [2929, 0]
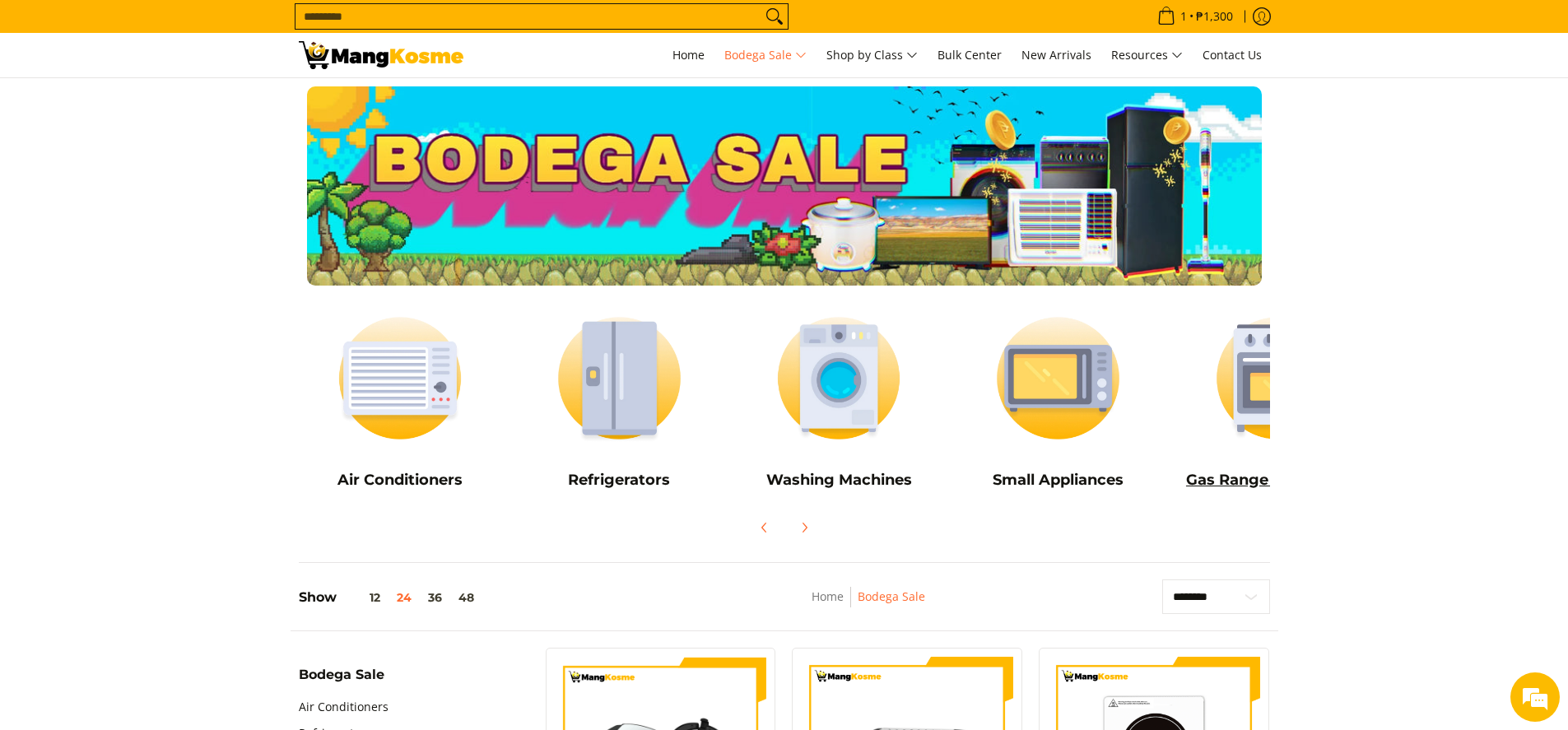
click at [1250, 420] on img at bounding box center [1278, 378] width 203 height 152
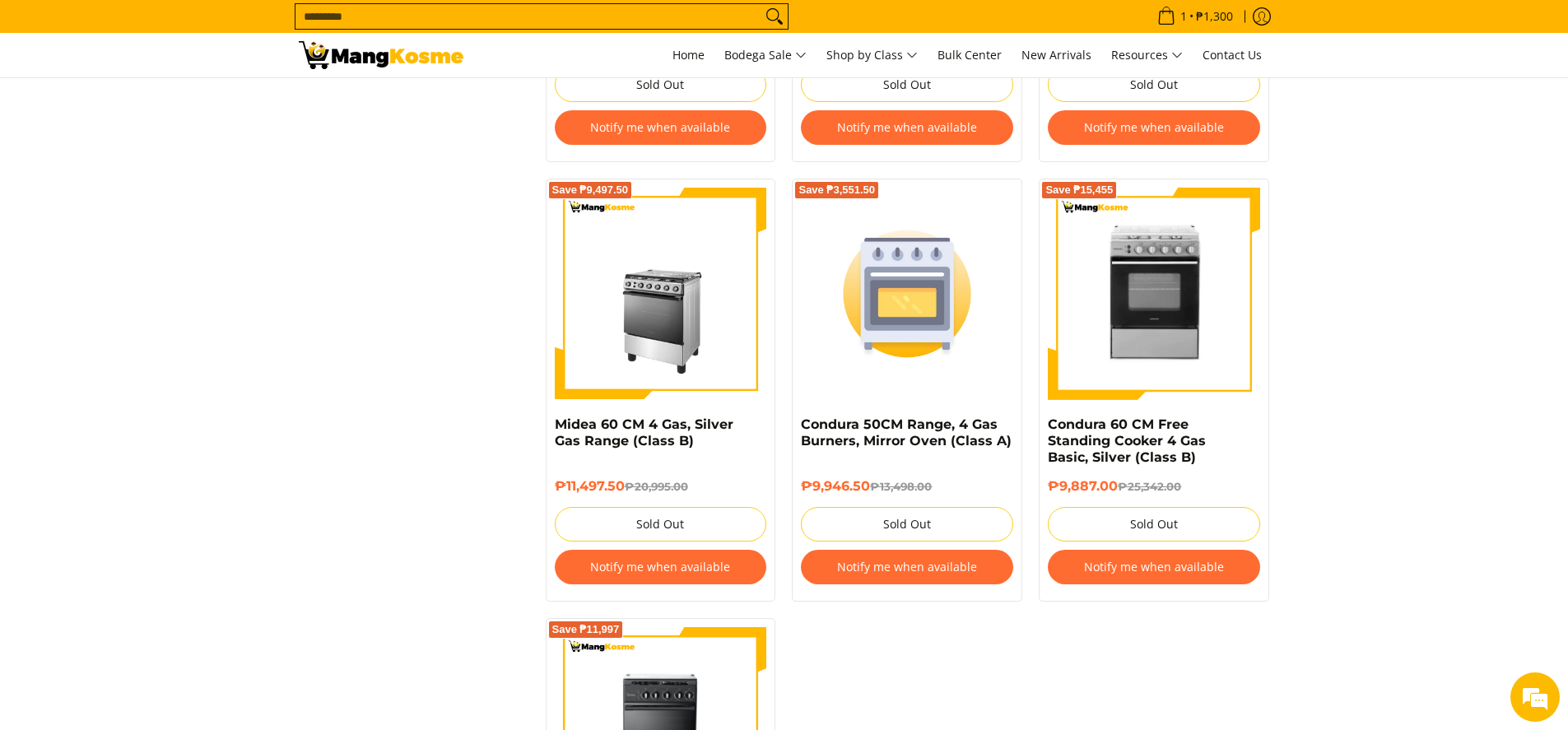
scroll to position [1481, 0]
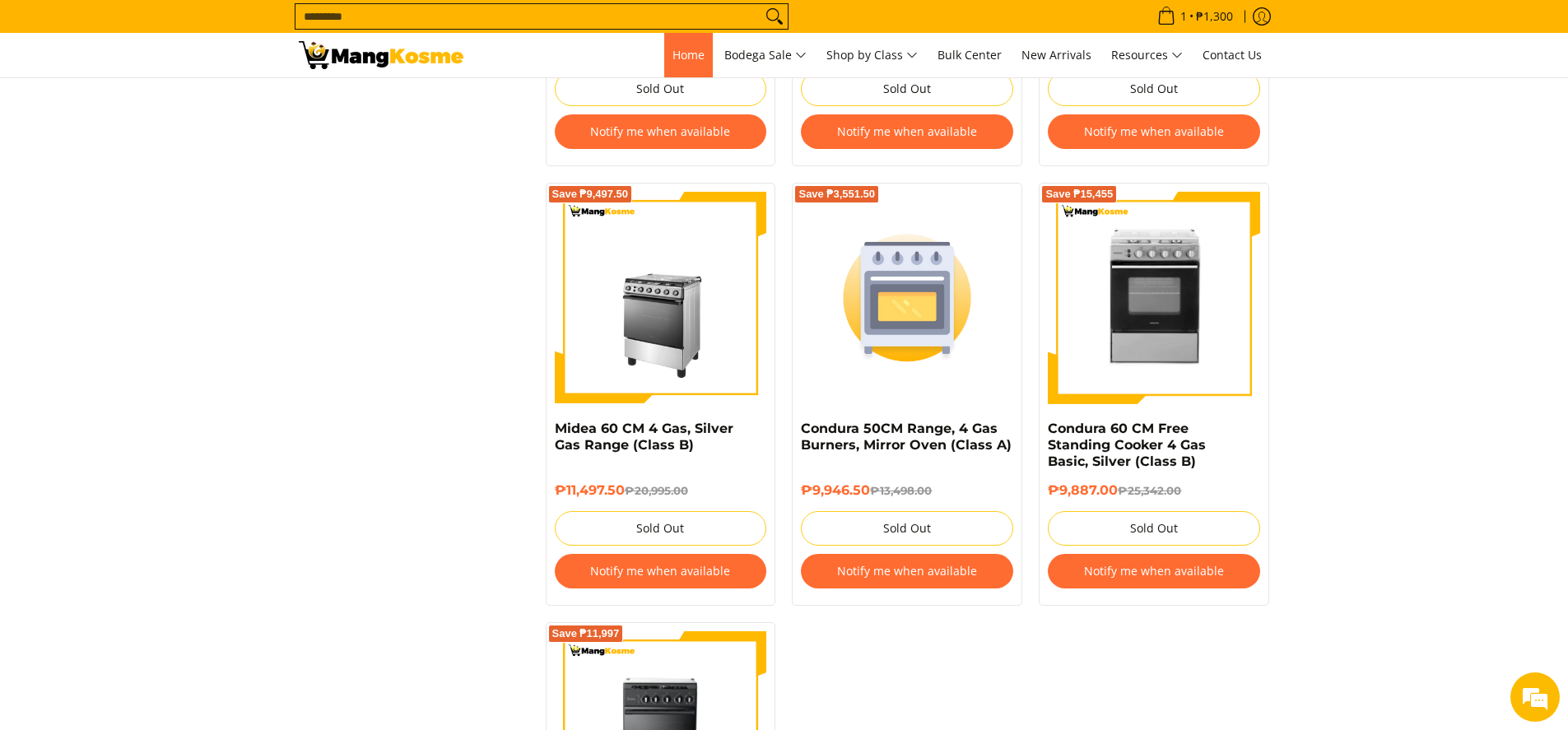
click at [689, 59] on span "Home" at bounding box center [689, 55] width 32 height 16
click at [688, 59] on span "Home" at bounding box center [689, 55] width 32 height 16
click at [911, 54] on span "Shop by Class" at bounding box center [872, 55] width 91 height 21
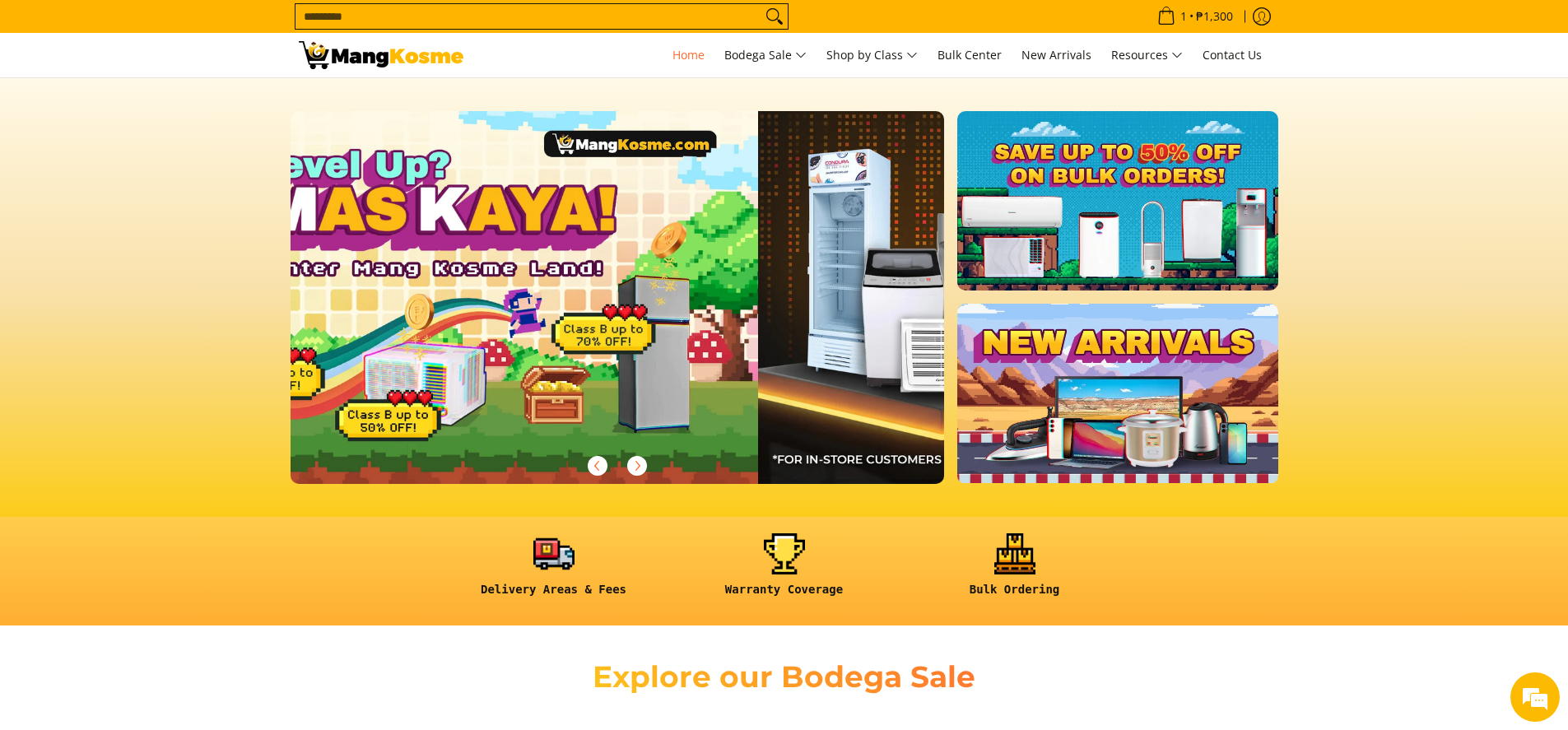
scroll to position [0, 1309]
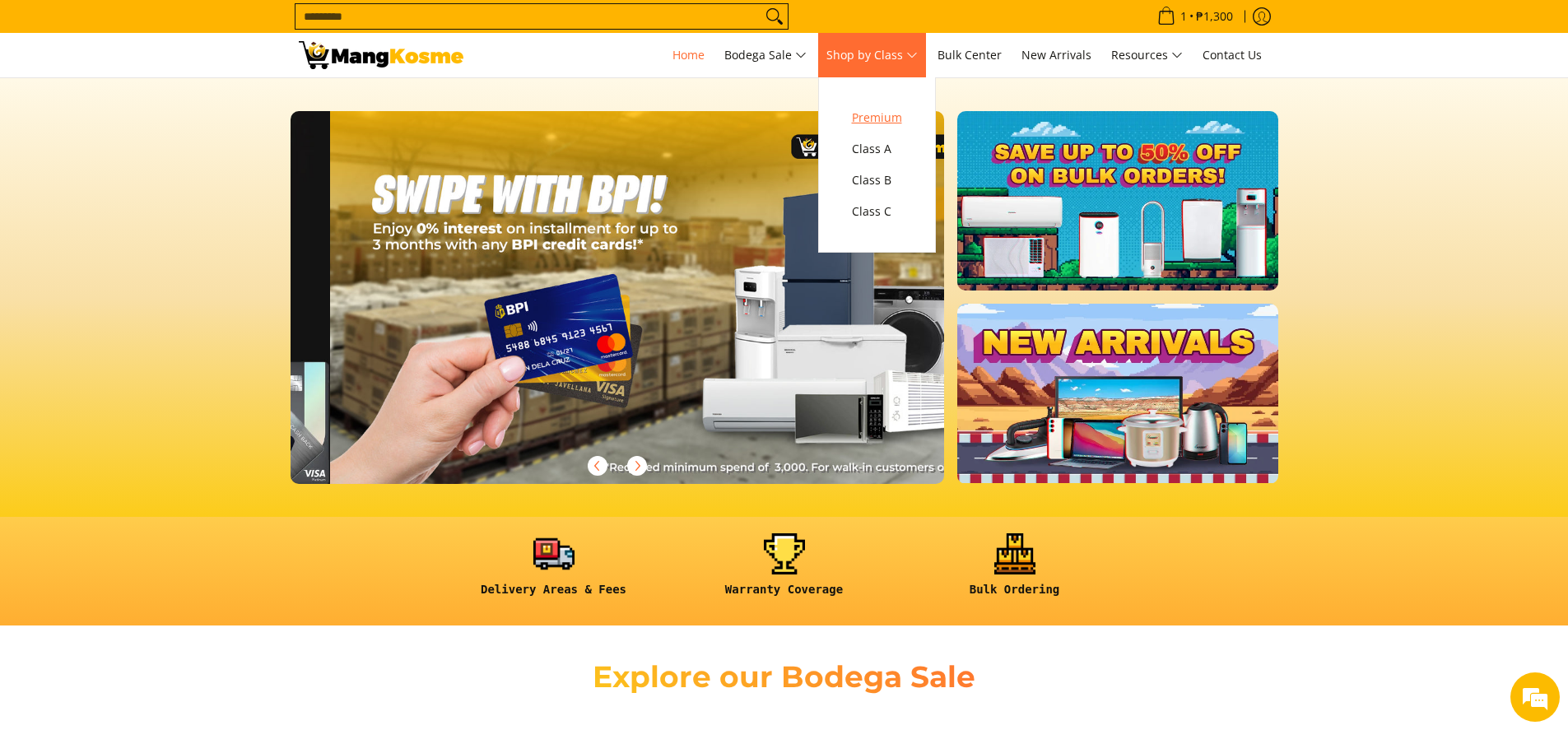
click at [895, 122] on span "Premium" at bounding box center [877, 118] width 50 height 21
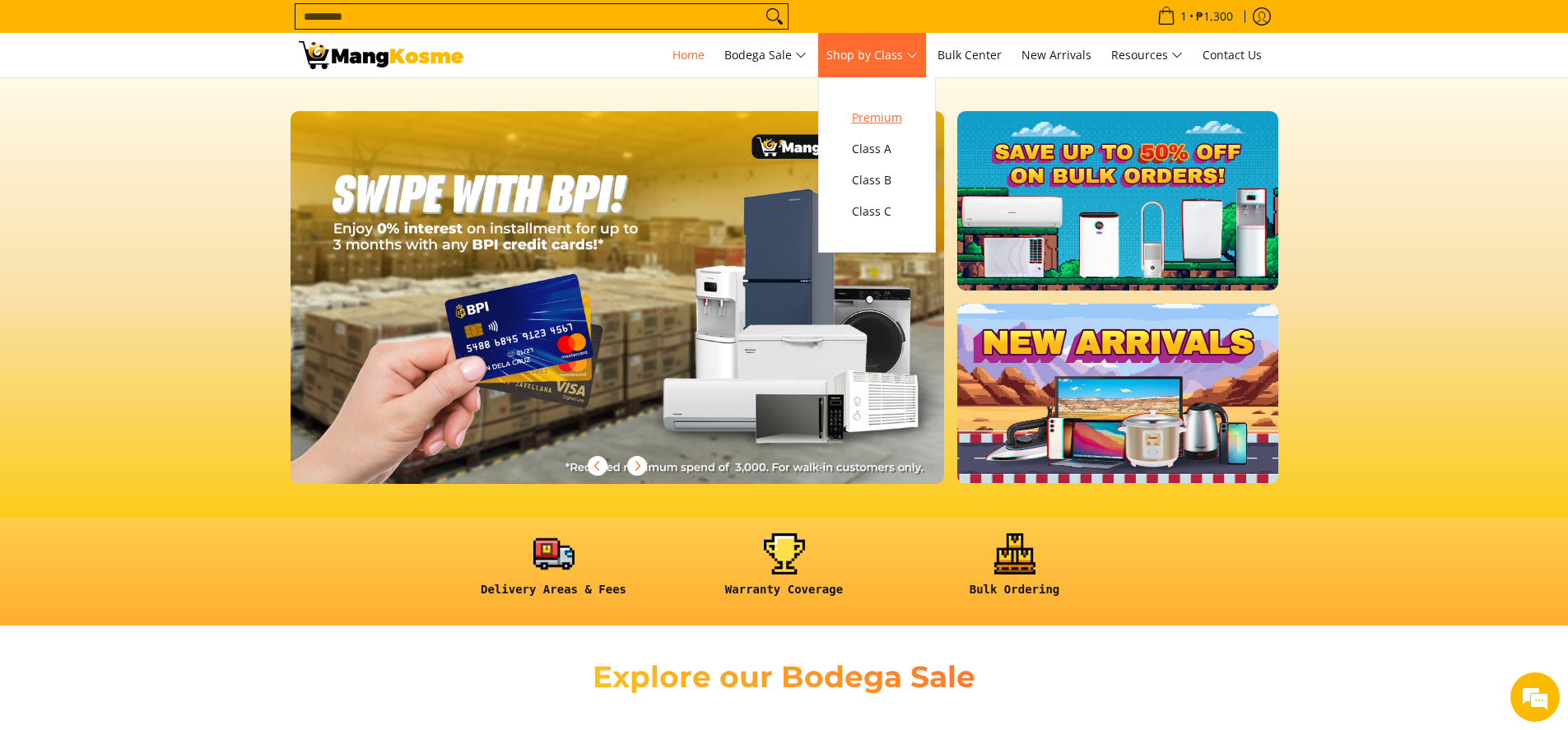
scroll to position [0, 0]
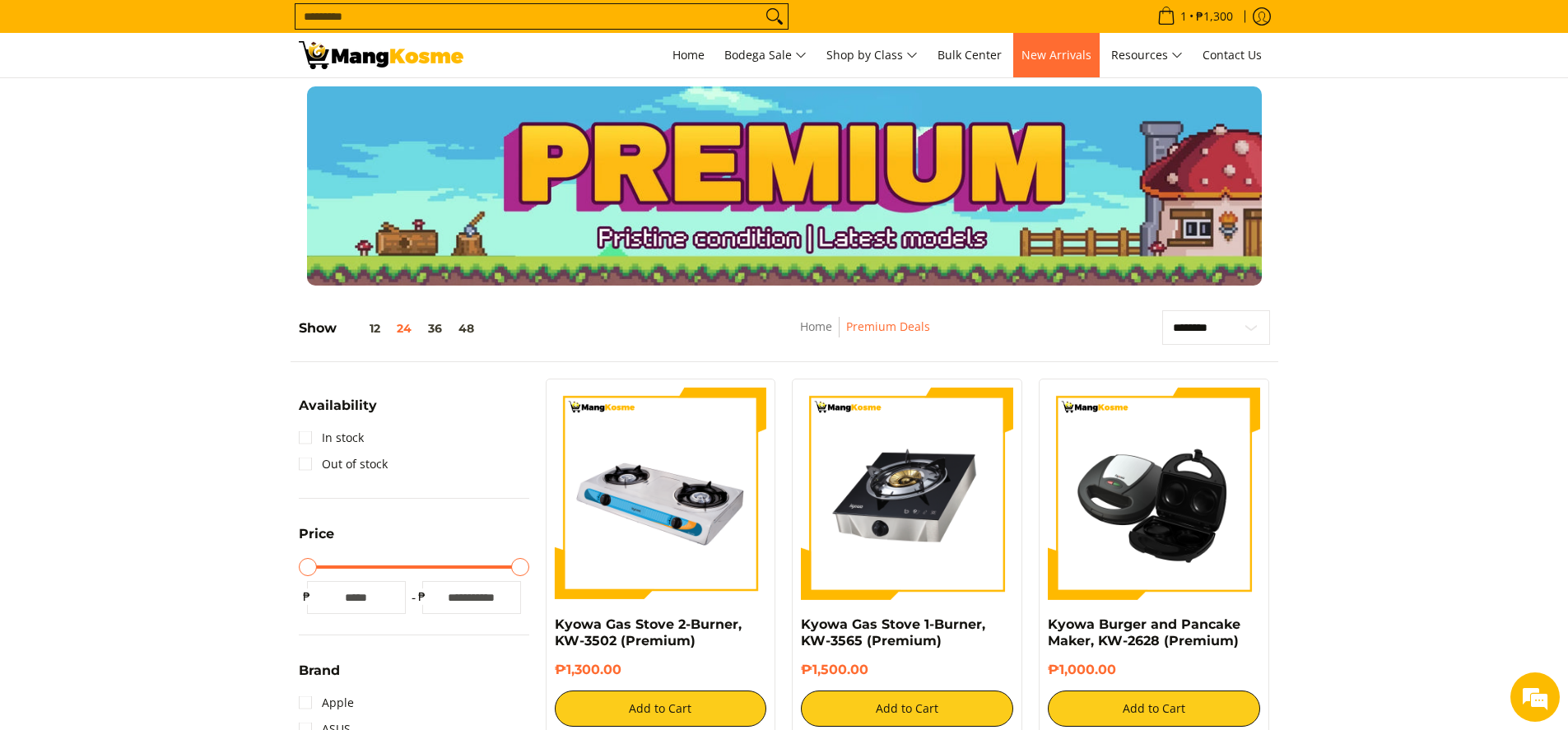
click at [1071, 67] on link "New Arrivals" at bounding box center [1056, 55] width 87 height 45
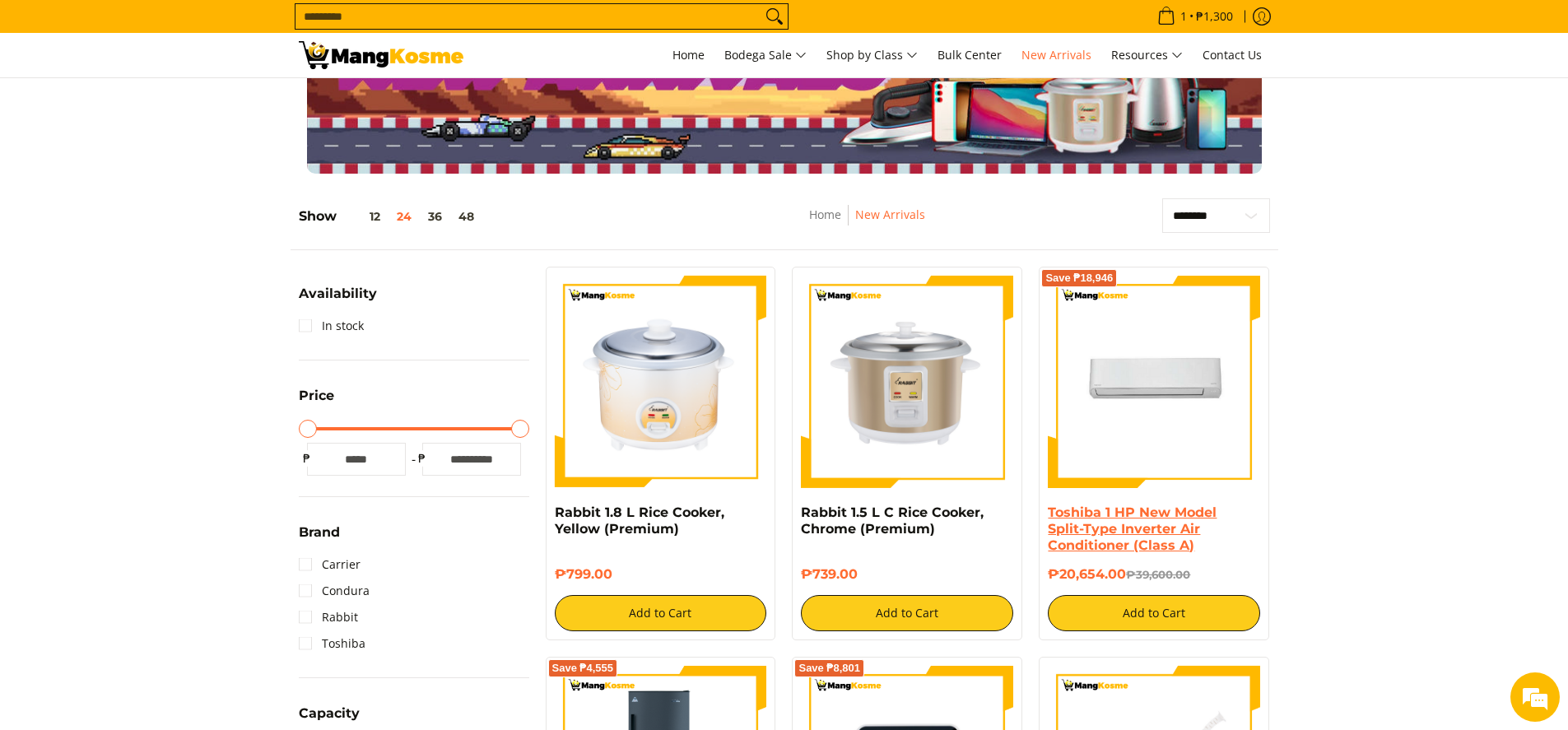
scroll to position [247, 0]
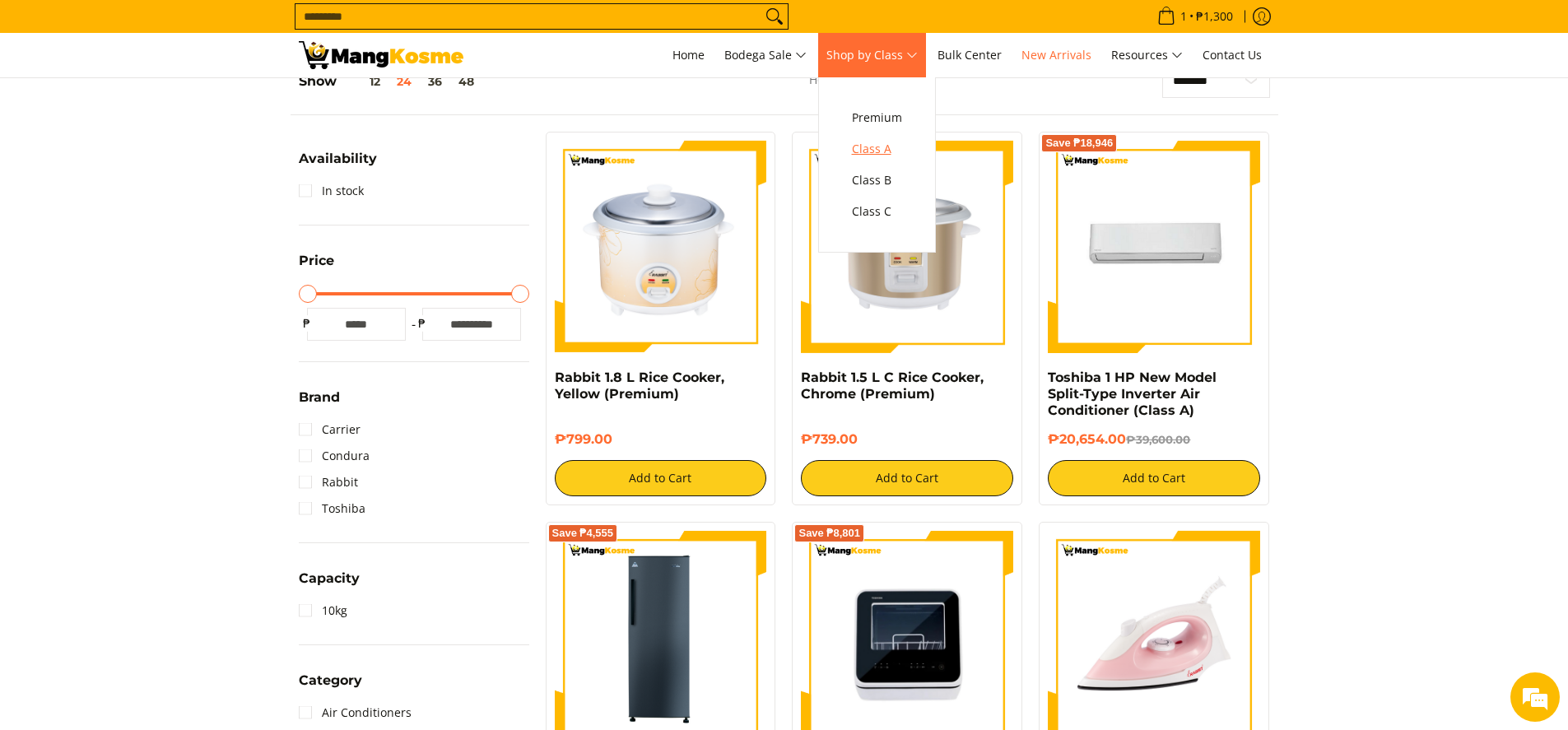
click at [878, 155] on span "Class A" at bounding box center [877, 149] width 50 height 21
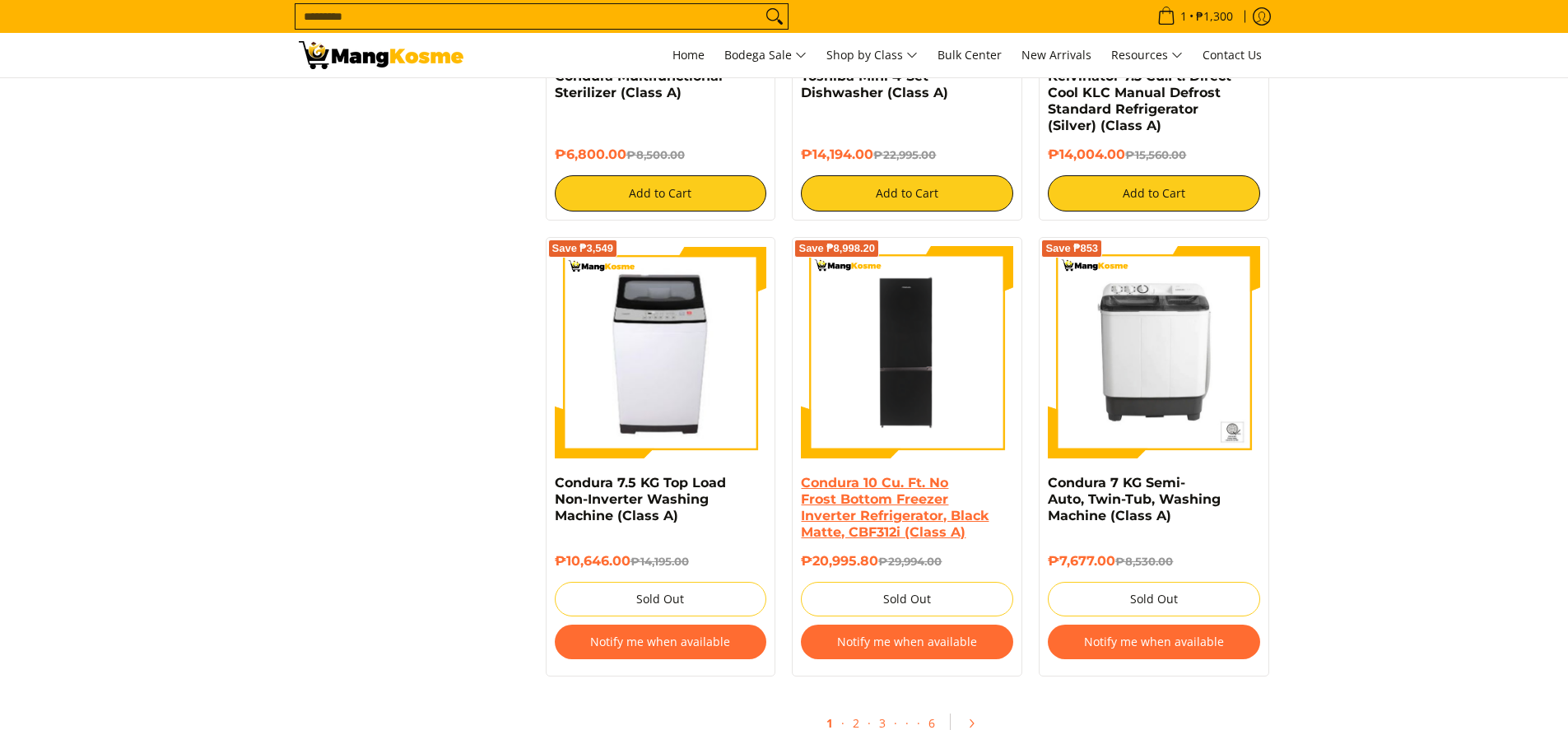
scroll to position [2879, 0]
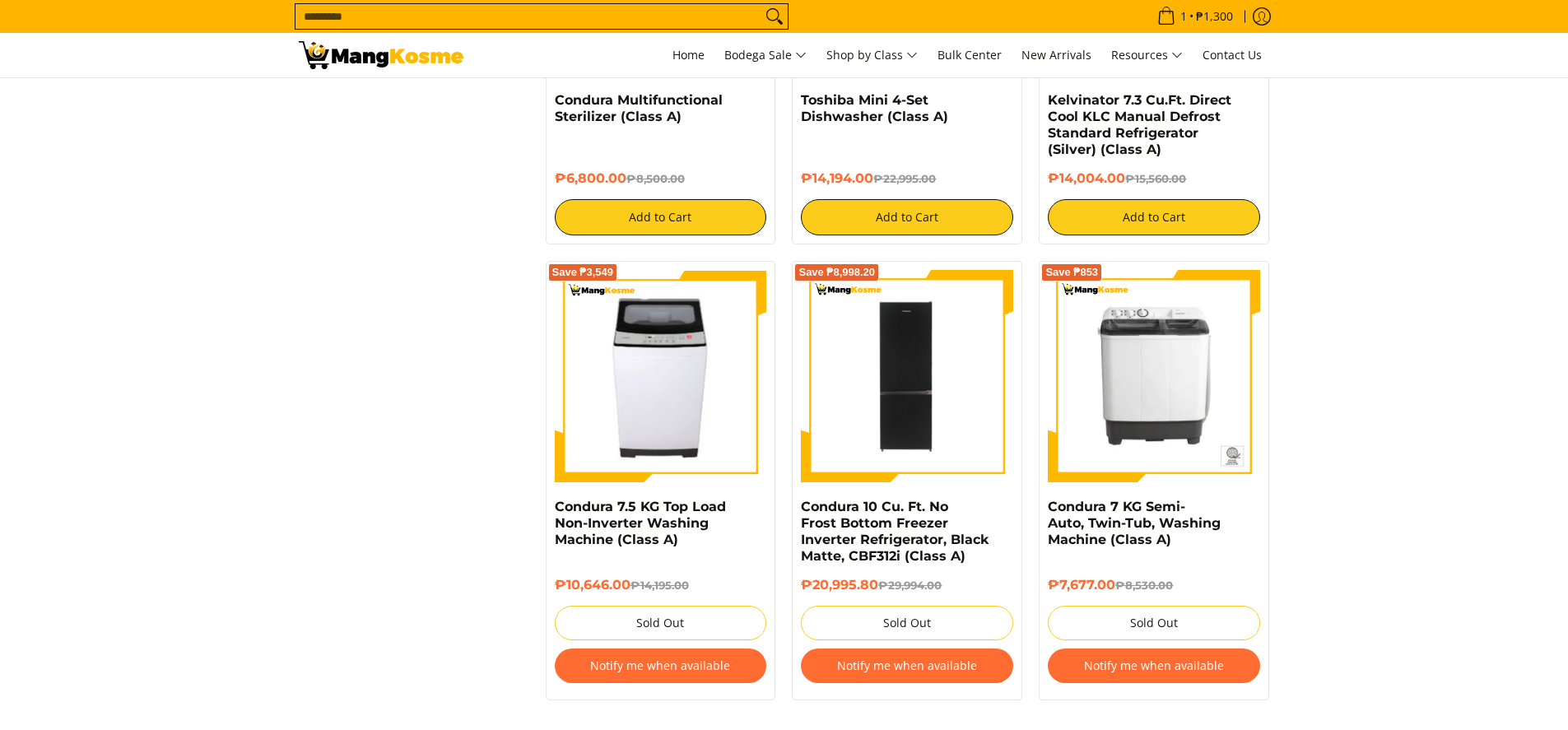
click at [970, 496] on div "Save ₱8,998.20" at bounding box center [907, 384] width 212 height 229
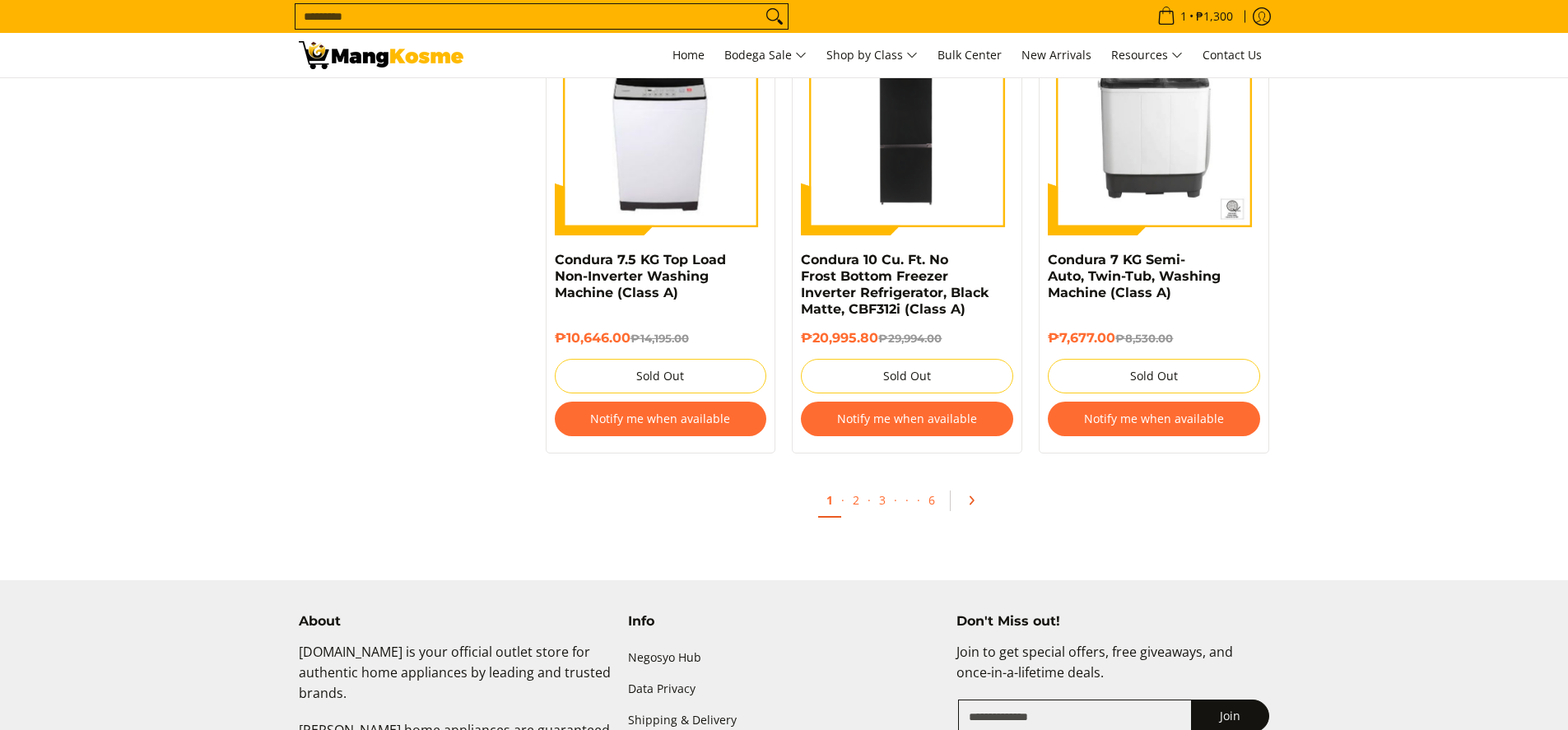
click at [972, 503] on icon "Pagination" at bounding box center [972, 500] width 4 height 7
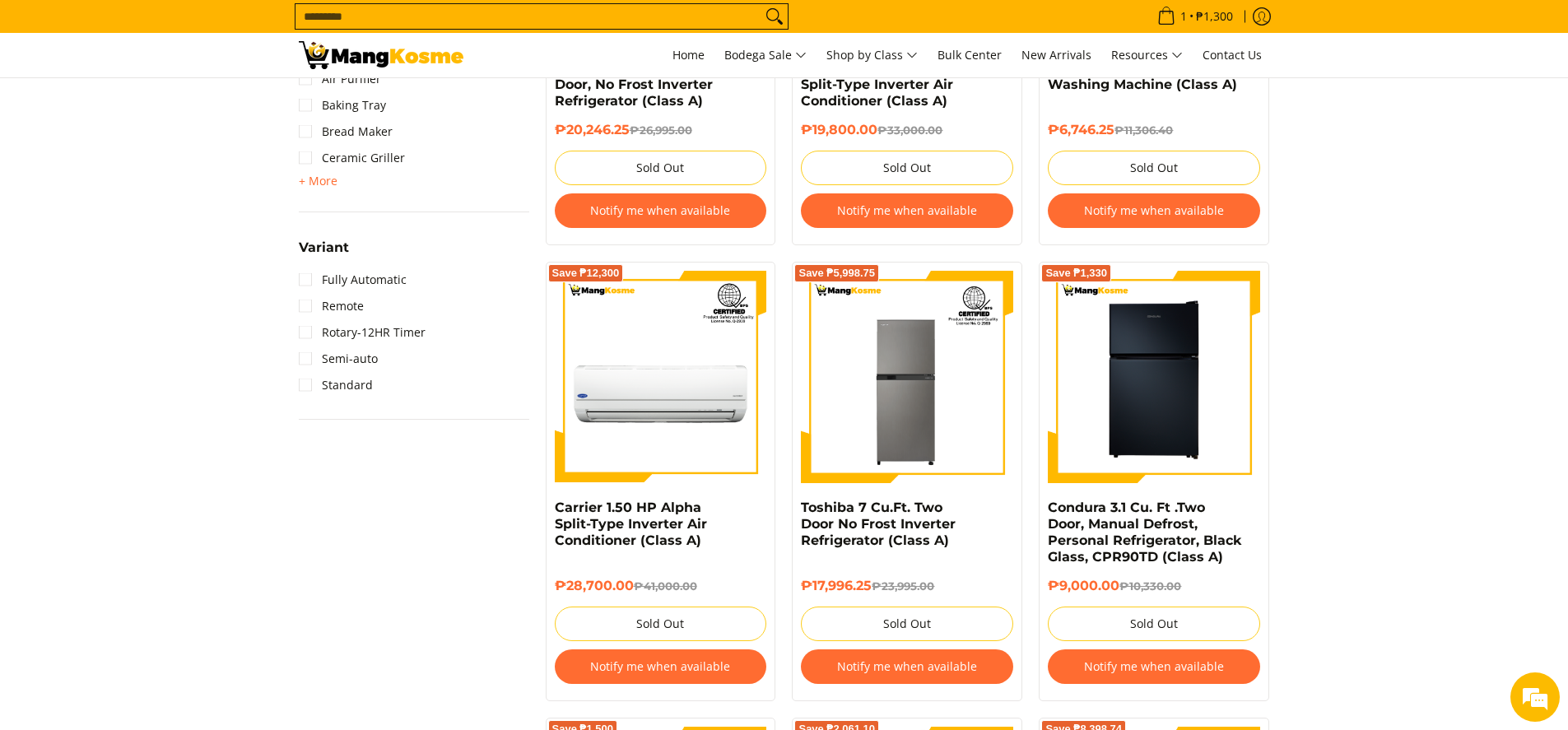
scroll to position [1892, 0]
